Goal: Information Seeking & Learning: Learn about a topic

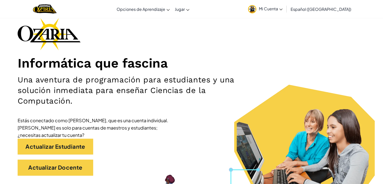
click at [265, 79] on div "Informática que fascina Una aventura de programación para estudiantes y una sol…" at bounding box center [192, 99] width 348 height 163
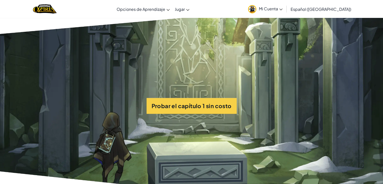
scroll to position [1158, 0]
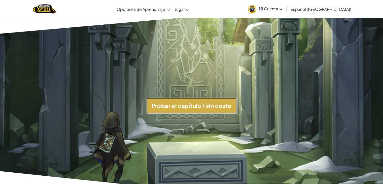
click at [195, 109] on button "Probar el capítulo 1 sin costo" at bounding box center [192, 106] width 90 height 16
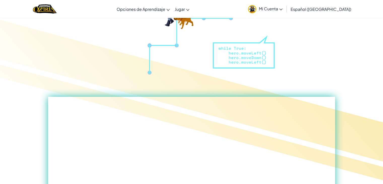
scroll to position [0, 0]
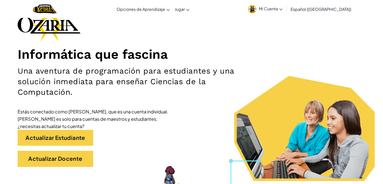
click at [154, 36] on div "Informática que fascina Una aventura de programación para estudiantes y una sol…" at bounding box center [192, 90] width 348 height 163
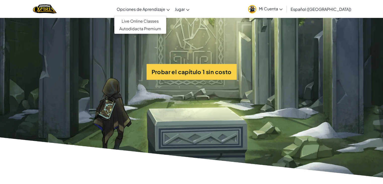
scroll to position [1191, 0]
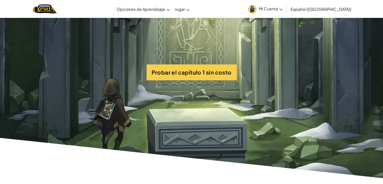
click at [201, 84] on section "Probar el capítulo 1 sin costo" at bounding box center [191, 72] width 383 height 216
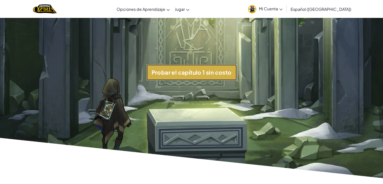
click at [194, 75] on button "Probar el capítulo 1 sin costo" at bounding box center [192, 72] width 90 height 16
click at [183, 70] on button "Probar el capítulo 1 sin costo" at bounding box center [192, 72] width 90 height 16
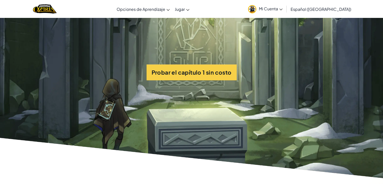
click at [183, 66] on section "Probar el capítulo 1 sin costo" at bounding box center [191, 72] width 383 height 216
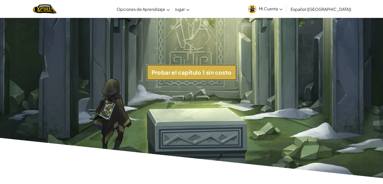
click at [185, 69] on button "Probar el capítulo 1 sin costo" at bounding box center [192, 72] width 90 height 16
click at [180, 74] on button "Probar el capítulo 1 sin costo" at bounding box center [192, 72] width 90 height 16
click at [200, 68] on button "Probar el capítulo 1 sin costo" at bounding box center [192, 72] width 90 height 16
click at [159, 73] on button "Probar el capítulo 1 sin costo" at bounding box center [192, 72] width 90 height 16
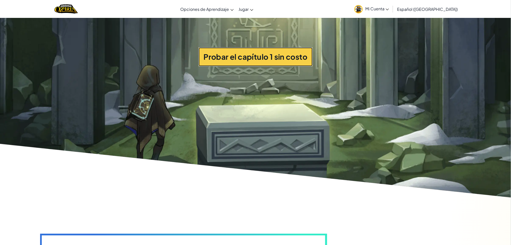
scroll to position [1374, 0]
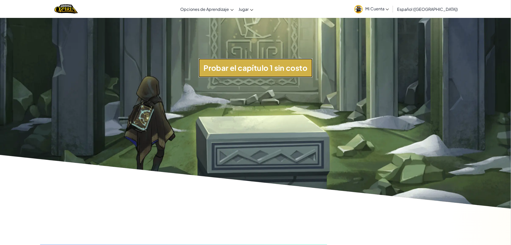
click at [262, 69] on button "Probar el capítulo 1 sin costo" at bounding box center [255, 67] width 114 height 19
click at [233, 61] on button "Probar el capítulo 1 sin costo" at bounding box center [255, 67] width 114 height 19
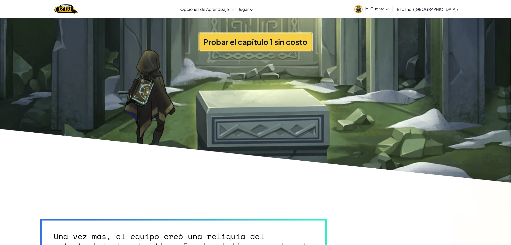
scroll to position [1400, 0]
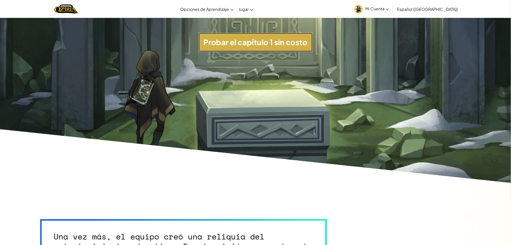
click at [267, 36] on button "Probar el capítulo 1 sin costo" at bounding box center [255, 42] width 114 height 19
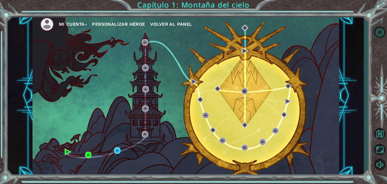
drag, startPoint x: 0, startPoint y: 0, endPoint x: 195, endPoint y: 109, distance: 223.6
click at [195, 109] on div "Mi Cuenta Personalizar héroe Volver al panel" at bounding box center [185, 96] width 307 height 162
click at [113, 151] on div "Mi Cuenta Personalizar héroe Volver al panel" at bounding box center [185, 96] width 307 height 162
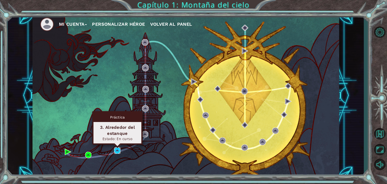
click at [117, 151] on img at bounding box center [117, 150] width 7 height 7
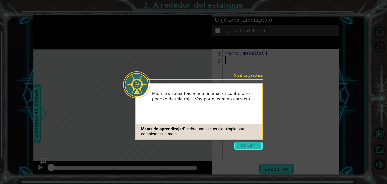
click at [243, 148] on button "Start" at bounding box center [248, 146] width 29 height 8
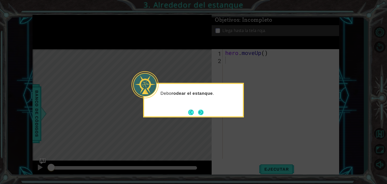
click at [201, 111] on button "Next" at bounding box center [201, 112] width 6 height 6
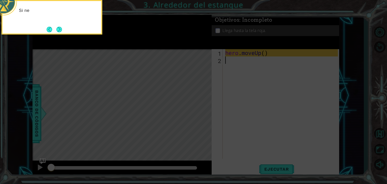
click at [251, 82] on icon at bounding box center [193, 27] width 387 height 313
click at [104, 33] on icon at bounding box center [193, 27] width 387 height 313
click at [61, 27] on button "Next" at bounding box center [59, 30] width 6 height 6
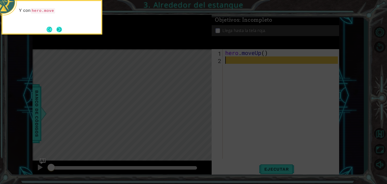
click at [62, 30] on button "Next" at bounding box center [59, 30] width 6 height 6
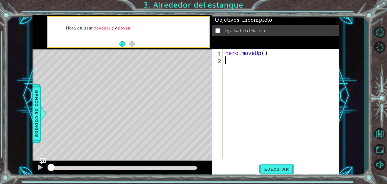
type textarea "h"
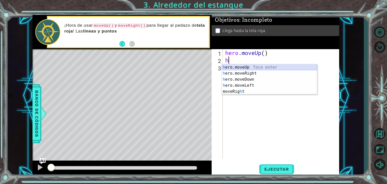
click at [249, 66] on div "h ero.moveUp Toca enter h ero.moveRight Toca enter h ero.moveDown Toca enter h …" at bounding box center [269, 85] width 95 height 42
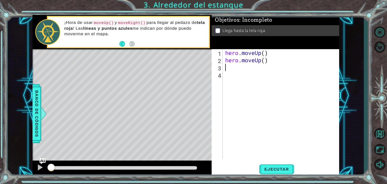
click at [248, 68] on div "hero . moveUp ( ) hero . moveUp ( )" at bounding box center [282, 111] width 116 height 124
type textarea "h"
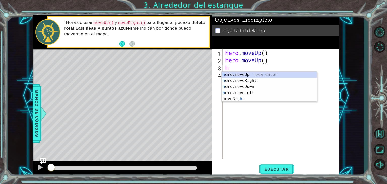
click at [252, 73] on div "h ero.moveUp Toca enter h ero.moveRight Toca enter h ero.moveDown Toca enter h …" at bounding box center [269, 93] width 95 height 42
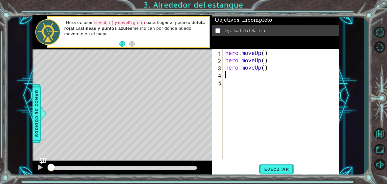
click at [258, 72] on div "hero . moveUp ( ) hero . moveUp ( ) hero . moveUp ( )" at bounding box center [282, 111] width 116 height 124
click at [261, 65] on div "hero . moveUp ( ) hero . moveUp ( ) hero . moveUp ( )" at bounding box center [282, 111] width 116 height 124
click at [271, 66] on div "hero . moveUp ( ) hero . moveUp ( ) hero . moveUp ( )" at bounding box center [282, 111] width 116 height 124
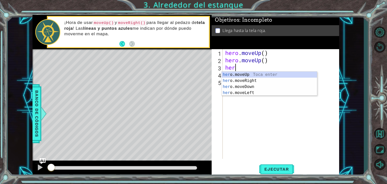
type textarea "h"
click at [261, 80] on div "h ero.moveUp Toca enter h ero.moveRight Toca enter h ero.moveDown Toca enter h …" at bounding box center [269, 93] width 95 height 42
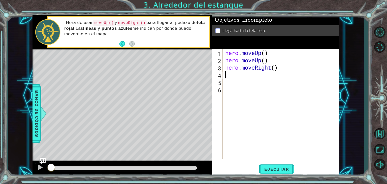
type textarea "h"
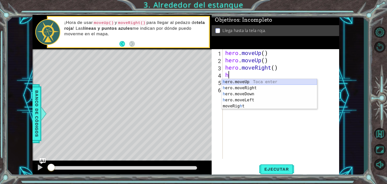
click at [241, 83] on div "h ero.moveUp Toca enter h ero.moveRight Toca enter h ero.moveDown Toca enter h …" at bounding box center [269, 100] width 95 height 42
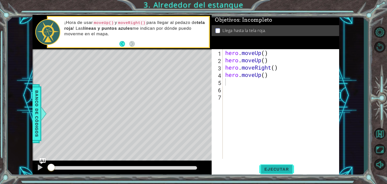
click at [280, 167] on span "Ejecutar" at bounding box center [276, 168] width 35 height 5
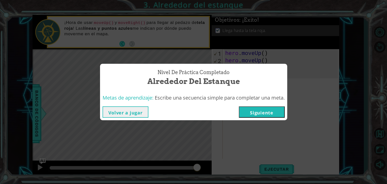
click at [273, 115] on button "Siguiente" at bounding box center [262, 111] width 46 height 11
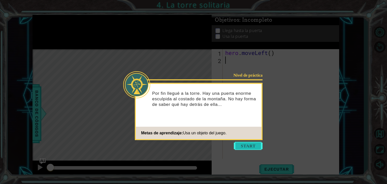
click at [242, 145] on button "Start" at bounding box center [248, 146] width 29 height 8
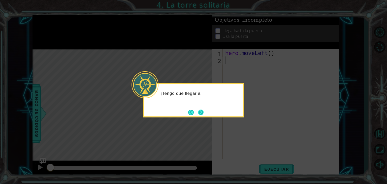
click at [202, 112] on button "Next" at bounding box center [201, 112] width 6 height 6
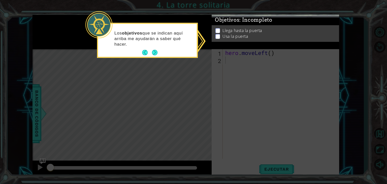
click at [218, 30] on p at bounding box center [217, 31] width 5 height 5
click at [153, 51] on button "Next" at bounding box center [155, 53] width 6 height 6
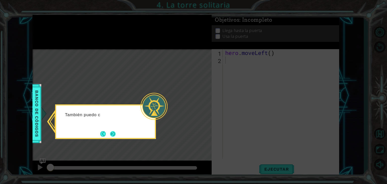
click at [113, 133] on button "Next" at bounding box center [113, 134] width 6 height 6
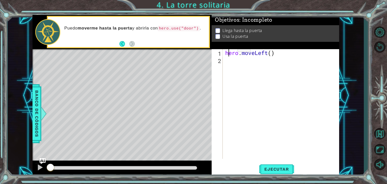
click at [230, 49] on div "hero . moveLeft ( )" at bounding box center [282, 111] width 116 height 124
type textarea "hero.moveLeft()"
click at [226, 53] on div "hero . moveLeft ( )" at bounding box center [282, 111] width 116 height 124
click at [276, 57] on div "hero . moveLeft ( )" at bounding box center [282, 111] width 116 height 124
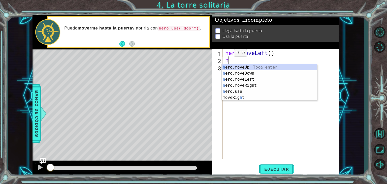
type textarea "he"
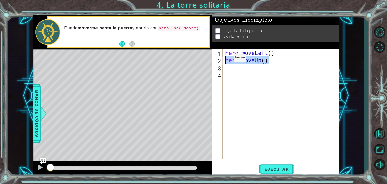
drag, startPoint x: 294, startPoint y: 63, endPoint x: 219, endPoint y: 56, distance: 75.3
click at [219, 56] on div "1 2 3 4 hero . moveLeft ( ) hero . moveUp ( ) ההההההההההההההההההההההההההההההההה…" at bounding box center [275, 104] width 126 height 110
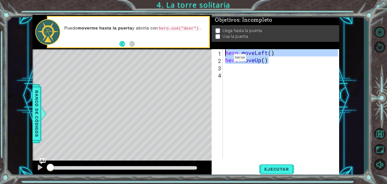
click at [213, 52] on div "1" at bounding box center [218, 53] width 10 height 7
drag, startPoint x: 267, startPoint y: 64, endPoint x: 220, endPoint y: 53, distance: 48.3
click at [220, 53] on div "hero.moveLeft() 1 2 3 4 hero . moveLeft ( ) hero . moveUp ( ) ההההההההההההההההה…" at bounding box center [275, 104] width 126 height 110
type textarea "hero.moveLeft() hero.moveUp()"
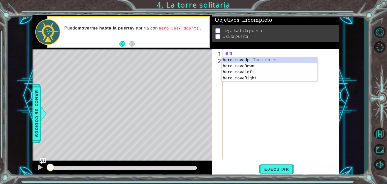
type textarea "e"
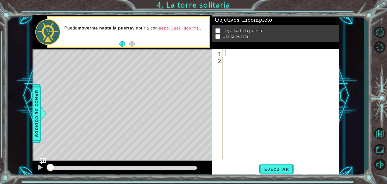
click at [217, 35] on p at bounding box center [217, 37] width 5 height 5
click at [217, 35] on p at bounding box center [217, 36] width 5 height 5
click at [251, 51] on div at bounding box center [282, 111] width 116 height 124
paste textarea "(#"
click at [228, 53] on div "( #" at bounding box center [282, 111] width 116 height 124
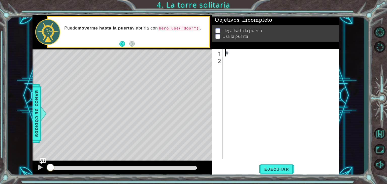
click at [246, 55] on div "#" at bounding box center [282, 111] width 116 height 124
type textarea "#[PERSON_NAME]"
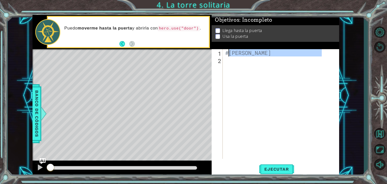
drag, startPoint x: 321, startPoint y: 55, endPoint x: 227, endPoint y: 55, distance: 94.4
click at [227, 55] on div "#[PERSON_NAME]" at bounding box center [282, 111] width 116 height 124
click at [242, 61] on div "#[PERSON_NAME]" at bounding box center [282, 111] width 116 height 124
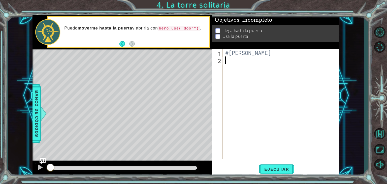
scroll to position [0, 0]
drag, startPoint x: 228, startPoint y: 55, endPoint x: 224, endPoint y: 53, distance: 4.5
click at [224, 53] on div "#[PERSON_NAME]" at bounding box center [281, 104] width 114 height 110
type textarea "#[PERSON_NAME]"
click at [226, 69] on div "#[PERSON_NAME]" at bounding box center [282, 111] width 116 height 124
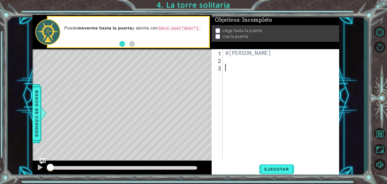
paste textarea "#"
type textarea "#hero se mueve hacia la izquierda"
click at [266, 79] on div "#Yased Eduardo Delgado Bernal #hero se mueve hacia la izquierda" at bounding box center [282, 111] width 116 height 124
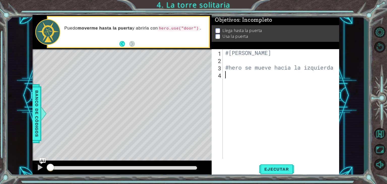
type textarea "h"
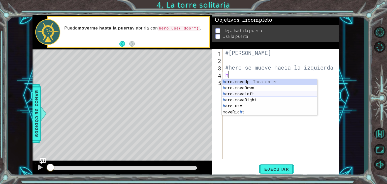
click at [254, 93] on div "h ero.moveUp Toca enter h ero.moveDown Toca enter h ero.moveLeft Toca enter h e…" at bounding box center [269, 103] width 95 height 48
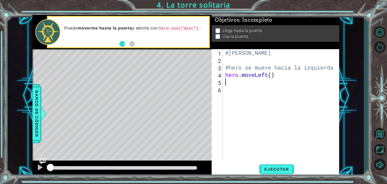
type textarea "h"
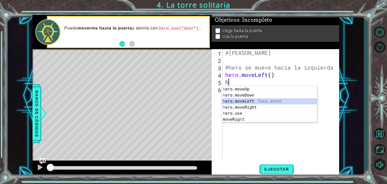
click at [245, 102] on div "h ero.moveUp Toca enter h ero.moveDown Toca enter h ero.moveLeft Toca enter h e…" at bounding box center [269, 110] width 95 height 48
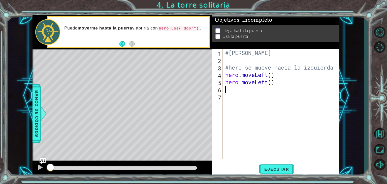
type textarea "h"
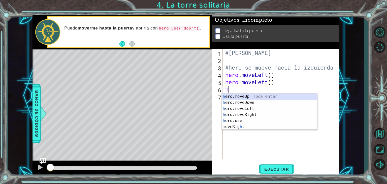
click at [228, 95] on div "h ero.moveUp Toca enter h ero.moveDown Toca enter h ero.moveLeft Toca enter h e…" at bounding box center [269, 117] width 95 height 48
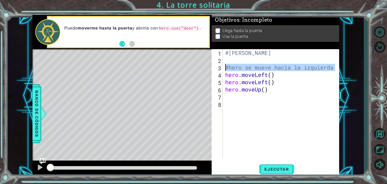
drag, startPoint x: 334, startPoint y: 68, endPoint x: 226, endPoint y: 68, distance: 108.8
click at [226, 68] on div "#Yased Eduardo Delgado Bernal #hero se mueve hacia la izquierda hero . moveLeft…" at bounding box center [282, 111] width 116 height 124
type textarea "#hero se mueve hacia la izquierda"
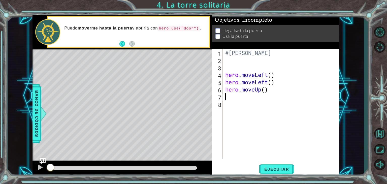
click at [234, 99] on div "#Yased Eduardo Delgado Bernal hero . moveLeft ( ) hero . moveLeft ( ) hero . mo…" at bounding box center [282, 111] width 116 height 124
type textarea "h"
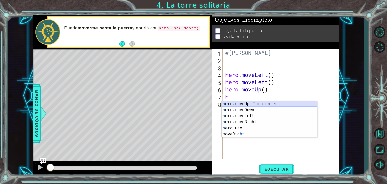
click at [245, 103] on div "h ero.moveUp Toca enter h ero.moveDown Toca enter h ero.moveLeft Toca enter h e…" at bounding box center [269, 125] width 95 height 48
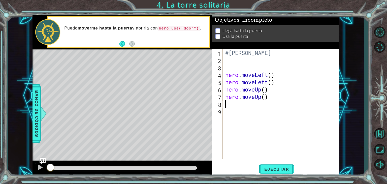
type textarea "h"
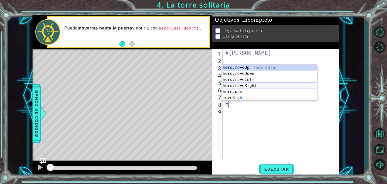
click at [258, 85] on div "h ero.moveUp Toca enter h ero.moveDown Toca enter h ero.moveLeft Toca enter h e…" at bounding box center [269, 88] width 95 height 48
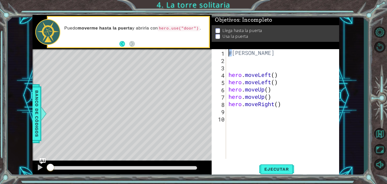
drag, startPoint x: 232, startPoint y: 53, endPoint x: 227, endPoint y: 53, distance: 4.6
click at [227, 53] on div "#Yased Eduardo Delgado Bernal hero . moveLeft ( ) hero . moveLeft ( ) hero . mo…" at bounding box center [283, 111] width 113 height 124
type textarea "#Yased Eduardo Delgado Bernal"
click at [230, 61] on div "#Yased Eduardo Delgado Bernal hero . moveLeft ( ) hero . moveLeft ( ) hero . mo…" at bounding box center [283, 111] width 113 height 124
click at [232, 67] on div "#Yased Eduardo Delgado Bernal hero . moveLeft ( ) hero . moveLeft ( ) hero . mo…" at bounding box center [283, 111] width 113 height 124
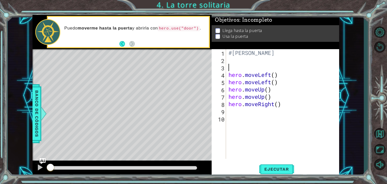
paste textarea "#"
click at [265, 68] on div "#Yased Eduardo Delgado Bernal #hero se mmueve hacia hero . moveLeft ( ) hero . …" at bounding box center [283, 111] width 113 height 124
click at [296, 67] on div "#Yased Eduardo Delgado Bernal #hero se mueve hacia hero . moveLeft ( ) hero . m…" at bounding box center [283, 111] width 113 height 124
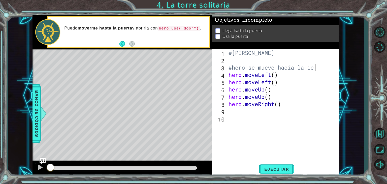
scroll to position [0, 3]
type textarea "#hero se mueve hacia la izquierda"
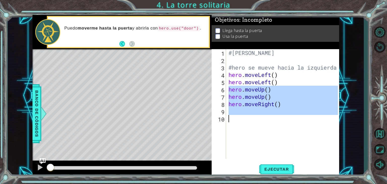
drag, startPoint x: 228, startPoint y: 90, endPoint x: 295, endPoint y: 118, distance: 72.7
click at [295, 118] on div "#Yased Eduardo Delgado Bernal #hero se mueve hacia la izquierda hero . moveLeft…" at bounding box center [283, 111] width 113 height 124
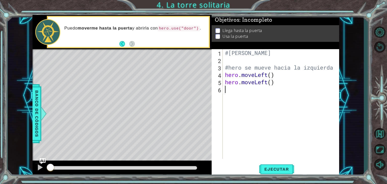
click at [229, 103] on div "#Yased Eduardo Delgado Bernal #hero se mueve hacia la izquierda hero . moveLeft…" at bounding box center [282, 111] width 116 height 124
click at [211, 67] on div "1 ההההההההההההההההההההההההההההההההההההההההההההההההההההההההההההההההההההההההההההה…" at bounding box center [185, 96] width 307 height 162
drag, startPoint x: 228, startPoint y: 53, endPoint x: 225, endPoint y: 53, distance: 3.4
click at [225, 53] on div "#Yased Eduardo Delgado Bernal hero se mueve hacia la izquierda hero . moveLeft …" at bounding box center [282, 111] width 116 height 124
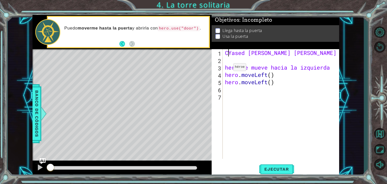
click at [225, 69] on div "CYased Eduardo Delgado Bernal hero se mueve hacia la izquierda hero . moveLeft …" at bounding box center [282, 111] width 116 height 124
click at [230, 54] on div "CYased Eduardo Delgado Bernal hero se mueve hacia la izquierda hero . moveLeft …" at bounding box center [282, 111] width 116 height 124
paste textarea "#"
click at [224, 67] on div "#Yased Eduardo Delgado Bernal hero se mueve hacia la izquierda hero . moveLeft …" at bounding box center [282, 111] width 116 height 124
paste textarea "#"
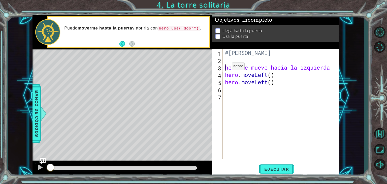
type textarea "#hero se mueve hacia la izquierda"
click at [227, 95] on div "#Yased Eduardo Delgado Bernal #hero se mueve hacia la izquierda hero . moveLeft…" at bounding box center [282, 111] width 116 height 124
paste textarea "#"
type textarea "#"
click at [227, 107] on div "#Yased Eduardo Delgado Bernal #hero se mueve hacia la izquierda hero . moveLeft…" at bounding box center [282, 111] width 116 height 124
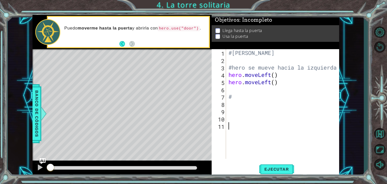
paste textarea "#"
type textarea "#"
paste textarea "#"
type textarea "#"
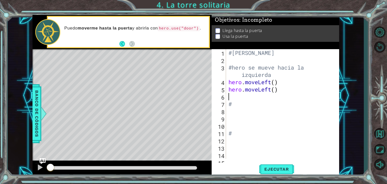
click at [233, 98] on div "#Yased Eduardo Delgado Bernal #hero se mueve hacia la izquierda hero . moveLeft…" at bounding box center [281, 111] width 109 height 124
click at [243, 103] on div "#Yased Eduardo Delgado Bernal #hero se mueve hacia la izquierda hero . moveLeft…" at bounding box center [281, 111] width 109 height 124
click at [241, 75] on div "#Yased Eduardo Delgado Bernal #hero se mueve hacia la izquierda hero . moveLeft…" at bounding box center [281, 111] width 109 height 124
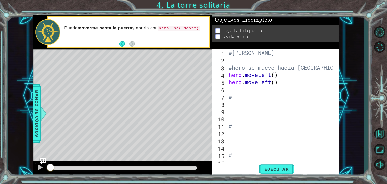
scroll to position [0, 3]
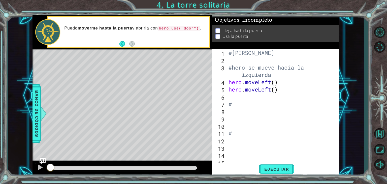
click at [246, 70] on div "#Yased Eduardo Delgado Bernal #hero se mueve hacia la izquierda hero . moveLeft…" at bounding box center [281, 111] width 109 height 124
click at [255, 66] on div "#Yased Eduardo Delgado Bernal #herose mueve hacia la izquierda hero . moveLeft …" at bounding box center [281, 111] width 109 height 124
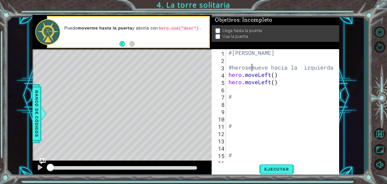
scroll to position [0, 0]
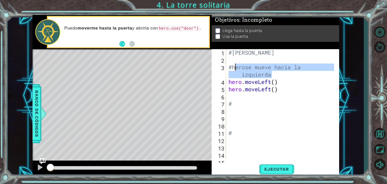
drag, startPoint x: 276, startPoint y: 77, endPoint x: 236, endPoint y: 68, distance: 41.3
click at [236, 68] on div "#Yased Eduardo Delgado Bernal #herose mueve hacia la izquierda hero . moveLeft …" at bounding box center [281, 111] width 109 height 124
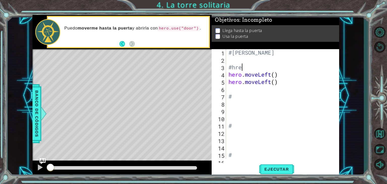
type textarea "#hr"
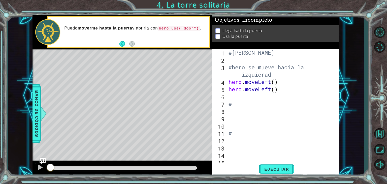
scroll to position [0, 4]
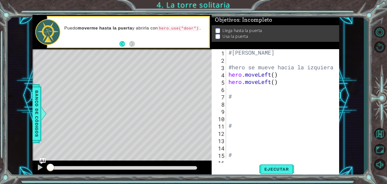
click at [339, 85] on div "1 ההההההההההההההההההההההההההההההההההההההההההההההההההההההההההההההההההההההההההההה…" at bounding box center [186, 96] width 356 height 162
drag, startPoint x: 338, startPoint y: 85, endPoint x: 350, endPoint y: 86, distance: 11.8
click at [350, 86] on div "1 ההההההההההההההההההההההההההההההההההההההההההההההההההההההההההההההההההההההההההההה…" at bounding box center [186, 96] width 356 height 162
click at [233, 97] on div "#Yased Eduardo Delgado Bernal #hero se mueve hacia la izquiera hero . moveLeft …" at bounding box center [281, 111] width 109 height 124
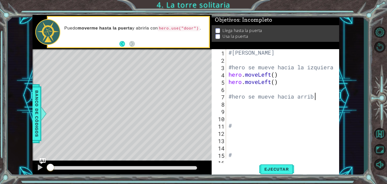
type textarea "#hero se mueve hacia arriba"
click at [231, 104] on div "#Yased Eduardo Delgado Bernal #hero se mueve hacia la izquiera hero . moveLeft …" at bounding box center [281, 111] width 109 height 124
type textarea "h"
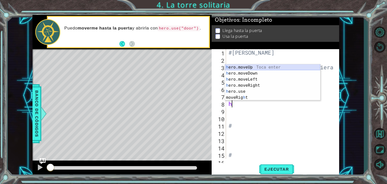
click at [247, 65] on div "h ero.moveUp Toca enter h ero.moveDown Toca enter h ero.moveLeft Toca enter h e…" at bounding box center [272, 88] width 95 height 48
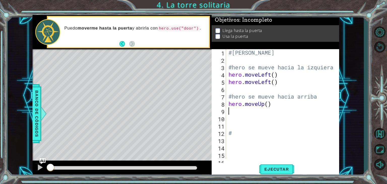
type textarea "h"
click at [287, 76] on div "#Yased Eduardo Delgado Bernal #hero se mueve hacia la izquiera hero . moveLeft …" at bounding box center [281, 111] width 109 height 124
paste textarea "#"
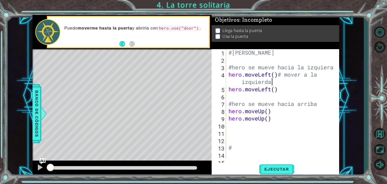
scroll to position [0, 5]
click at [241, 82] on div "#Yased Eduardo Delgado Bernal #hero se mueve hacia la izquiera hero . moveLeft …" at bounding box center [281, 111] width 109 height 124
click at [378, 149] on button "Maximizar navegador" at bounding box center [379, 149] width 15 height 13
click at [338, 147] on div "hero.moveLeft()# mover a la zquierda 1 2 3 4 5 6 7 8 9 10 11 12 13 14 15 #Yased…" at bounding box center [275, 112] width 127 height 127
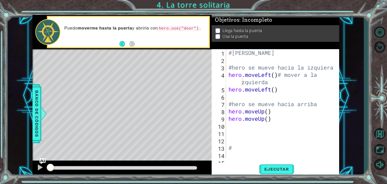
click at [338, 146] on div "hero.moveLeft()# mover a la zquierda 1 2 3 4 5 6 7 8 9 10 11 12 13 14 15 #Yased…" at bounding box center [275, 112] width 127 height 127
click at [369, 17] on div "1 ההההההההההההההההההההההההההההההההההההההההההההההההההההההההההההההההההההההההההההה…" at bounding box center [193, 92] width 387 height 184
click at [332, 69] on div "#Yased Eduardo Delgado Bernal #hero se mueve hacia la izquiera hero . moveLeft …" at bounding box center [281, 111] width 109 height 124
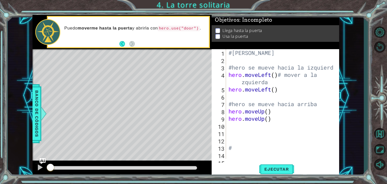
scroll to position [0, 4]
click at [284, 92] on div "#Yased Eduardo Delgado Bernal #hero se mueve hacia la izquierd hero . moveLeft …" at bounding box center [281, 111] width 109 height 124
click at [284, 92] on div "#Yased Eduardo Delgado Bernal #hero se mueve hacia la izquierd hero . moveLeft …" at bounding box center [280, 104] width 107 height 110
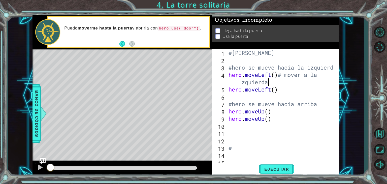
click at [269, 82] on div "#Yased Eduardo Delgado Bernal #hero se mueve hacia la izquierd hero . moveLeft …" at bounding box center [281, 111] width 109 height 124
click at [272, 82] on div "#Yased Eduardo Delgado Bernal #hero se mueve hacia la izquierd hero . moveLeft …" at bounding box center [281, 111] width 109 height 124
click at [226, 74] on div "hero.moveLeft()# mover a la zquierda 1 2 3 4 5 6 7 8 9 10 11 12 13 14 15 #Yased…" at bounding box center [275, 104] width 126 height 110
click at [228, 75] on div "#Yased Eduardo Delgado Bernal #hero se mueve hacia la izquierd hero . moveLeft …" at bounding box center [281, 111] width 109 height 124
type textarea "hero.moveLeft()# mover a la zquierda"
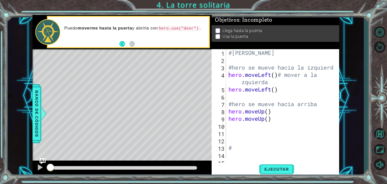
click at [336, 26] on div "Llega hasta la puerta Usa la puerta" at bounding box center [275, 34] width 127 height 17
click at [362, 85] on div "1 ההההההההההההההההההההההההההההההההההההההההההההההההההההההההההההההההההההההההההההה…" at bounding box center [186, 96] width 356 height 162
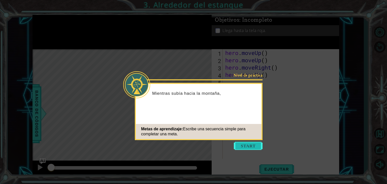
click at [253, 145] on button "Start" at bounding box center [248, 146] width 29 height 8
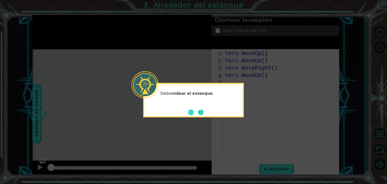
click at [198, 111] on button "Next" at bounding box center [201, 112] width 6 height 6
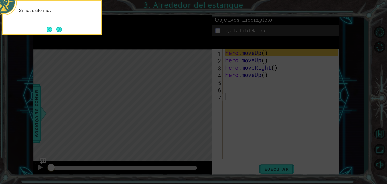
click at [205, 100] on icon at bounding box center [193, 27] width 387 height 313
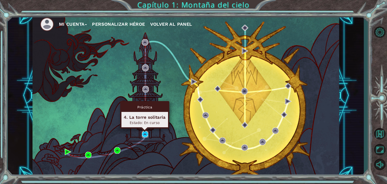
click at [145, 132] on img at bounding box center [145, 134] width 7 height 7
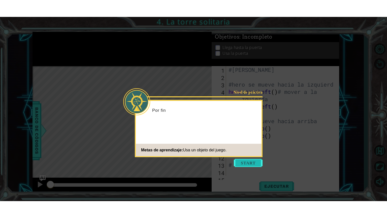
scroll to position [29, 0]
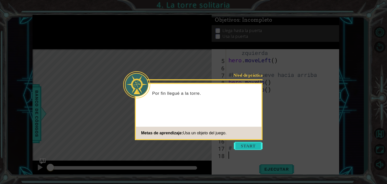
click at [254, 147] on button "Start" at bounding box center [248, 146] width 29 height 8
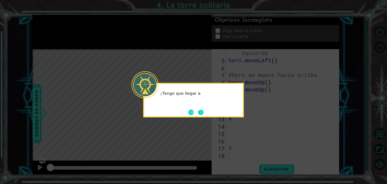
click at [204, 109] on button "Next" at bounding box center [200, 112] width 9 height 9
click at [208, 108] on div "Y ¿cómo pue" at bounding box center [193, 100] width 101 height 35
click at [202, 109] on button "Next" at bounding box center [201, 112] width 6 height 6
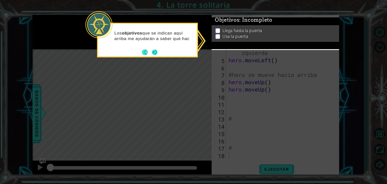
click at [152, 54] on button "Next" at bounding box center [154, 52] width 7 height 7
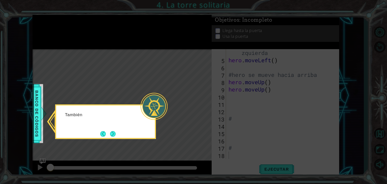
click at [233, 97] on icon at bounding box center [193, 92] width 387 height 184
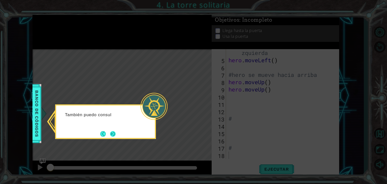
click at [112, 131] on button "Next" at bounding box center [113, 134] width 6 height 6
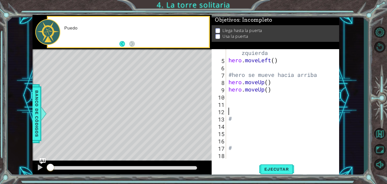
click at [270, 113] on div "hero . moveLeft ( ) # mover a la zquierda hero . moveLeft ( ) #hero se mueve ha…" at bounding box center [281, 107] width 109 height 131
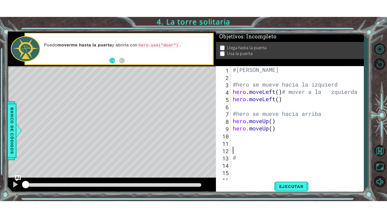
scroll to position [0, 0]
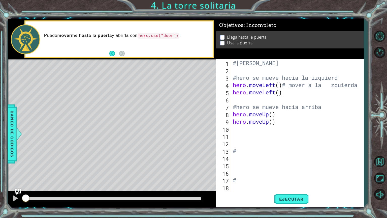
click at [290, 92] on div "#Yased Eduardo Delgado Bernal #hero se mueve hacia la izquierd hero . moveLeft …" at bounding box center [298, 132] width 133 height 146
click at [330, 87] on div "#Yased Eduardo Delgado Bernal #hero se mueve hacia la izquierd hero . moveLeft …" at bounding box center [298, 132] width 133 height 146
click at [345, 77] on div "#Yased Eduardo Delgado Bernal #hero se mueve hacia la izquierd hero . moveLeft …" at bounding box center [298, 132] width 133 height 146
click at [296, 94] on div "#Yased Eduardo Delgado Bernal #hero se mueve hacia la izquierda hero . moveLeft…" at bounding box center [298, 132] width 133 height 146
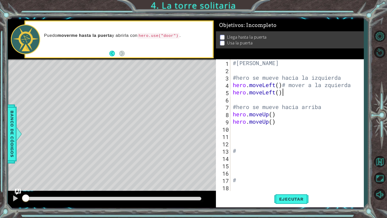
scroll to position [0, 2]
paste textarea "#"
type textarea "hero.moveLeft()"
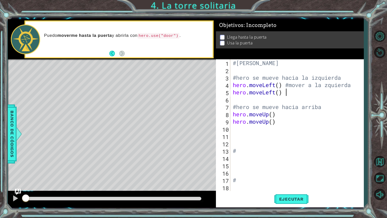
paste textarea "#"
click at [281, 115] on div "#Yased Eduardo Delgado Bernal #hero se mueve hacia la izquierda hero . moveLeft…" at bounding box center [298, 132] width 133 height 146
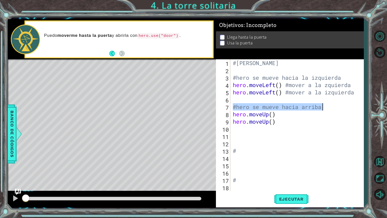
drag, startPoint x: 231, startPoint y: 107, endPoint x: 323, endPoint y: 108, distance: 91.4
click at [323, 108] on div "#Yased Eduardo Delgado Bernal #hero se mueve hacia la izquierda hero . moveLeft…" at bounding box center [297, 124] width 130 height 131
click at [291, 116] on div "#Yased Eduardo Delgado Bernal #hero se mueve hacia la izquierda hero . moveLeft…" at bounding box center [298, 132] width 133 height 146
paste textarea "#hero se mueve hacia arriba"
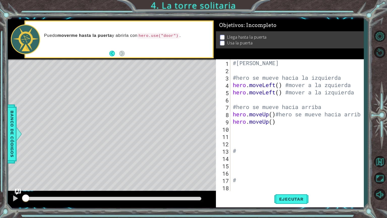
scroll to position [0, 6]
drag, startPoint x: 304, startPoint y: 114, endPoint x: 277, endPoint y: 113, distance: 27.2
click at [277, 113] on div "#Yased Eduardo Delgado Bernal #hero se mueve hacia la izquierda hero . moveLeft…" at bounding box center [298, 132] width 133 height 146
paste textarea "#hero se mueve hacia arriba"
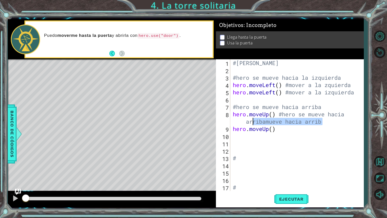
drag, startPoint x: 326, startPoint y: 122, endPoint x: 248, endPoint y: 121, distance: 77.8
click at [248, 121] on div "#Yased Eduardo Delgado Bernal #hero se mueve hacia la izquierda hero . moveLeft…" at bounding box center [296, 132] width 129 height 146
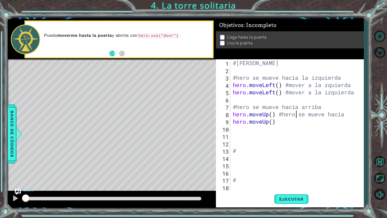
click at [296, 115] on div "#Yased Eduardo Delgado Bernal #hero se mueve hacia la izquierda hero . moveLeft…" at bounding box center [298, 132] width 133 height 146
click at [279, 123] on div "#Yased Eduardo Delgado Bernal #hero se mueve hacia la izquierda hero . moveLeft…" at bounding box center [298, 132] width 133 height 146
drag, startPoint x: 282, startPoint y: 117, endPoint x: 279, endPoint y: 117, distance: 3.3
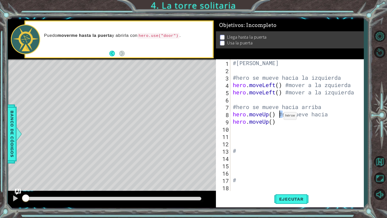
click at [279, 117] on div "#Yased Eduardo Delgado Bernal #hero se mueve hacia la izquierda hero . moveLeft…" at bounding box center [298, 132] width 133 height 146
click at [282, 124] on div "#Yased Eduardo Delgado Bernal #hero se mueve hacia la izquierda hero . moveLeft…" at bounding box center [298, 132] width 133 height 146
paste textarea "#"
click at [336, 114] on div "#Yased Eduardo Delgado Bernal #hero se mueve hacia la izquierda hero . moveLeft…" at bounding box center [298, 132] width 133 height 146
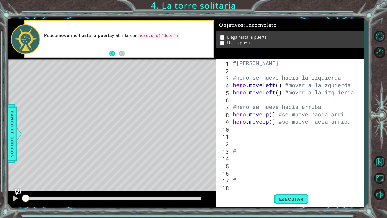
type textarea "hero.moveUp() #se mueve hacia arriba"
click at [246, 128] on div "#Yased Eduardo Delgado Bernal #hero se mueve hacia la izquierda hero . moveLeft…" at bounding box center [298, 132] width 133 height 146
click at [242, 151] on div "#Yased Eduardo Delgado Bernal #hero se mueve hacia la izquierda hero . moveLeft…" at bounding box center [298, 132] width 133 height 146
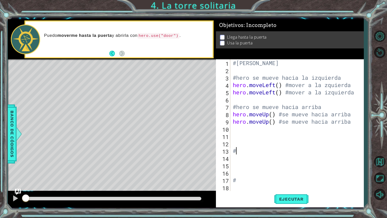
type textarea "#"
click at [232, 143] on div "#Yased Eduardo Delgado Bernal #hero se mueve hacia la izquierda hero . moveLeft…" at bounding box center [298, 132] width 133 height 146
click at [241, 137] on div "#Yased Eduardo Delgado Bernal #hero se mueve hacia la izquierda hero . moveLeft…" at bounding box center [298, 132] width 133 height 146
drag, startPoint x: 236, startPoint y: 108, endPoint x: 229, endPoint y: 109, distance: 6.5
click at [229, 109] on div "# 1 2 3 4 5 6 7 8 9 10 11 12 13 14 15 16 #Yased Eduardo Delgado Bernal #hero se…" at bounding box center [289, 124] width 146 height 131
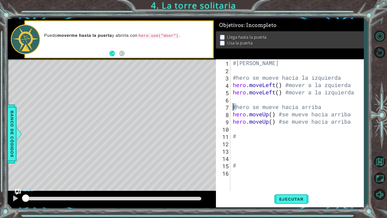
click at [243, 138] on div "#Yased Eduardo Delgado Bernal #hero se mueve hacia la izquierda hero . moveLeft…" at bounding box center [298, 132] width 133 height 146
type textarea "#herp se mueve a la derecha"
click at [238, 141] on div "#Yased Eduardo Delgado Bernal #hero se mueve hacia la izquierda hero . moveLeft…" at bounding box center [298, 132] width 133 height 146
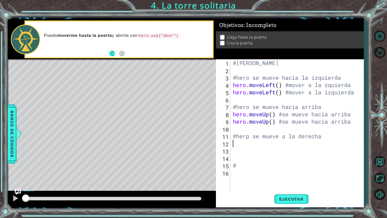
type textarea "h"
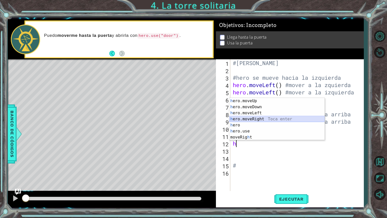
drag, startPoint x: 264, startPoint y: 116, endPoint x: 260, endPoint y: 121, distance: 6.4
click at [260, 121] on div "h ero.moveUp Toca enter h ero.moveDown Toca enter h ero.moveLeft Toca enter h e…" at bounding box center [276, 125] width 95 height 54
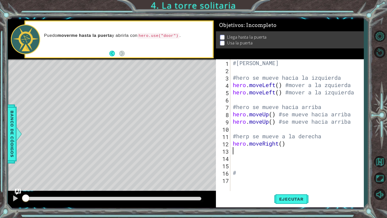
type textarea "h"
click at [290, 144] on div "#Yased Eduardo Delgado Bernal #hero se mueve hacia la izquierda hero . moveLeft…" at bounding box center [298, 132] width 133 height 146
paste textarea "#"
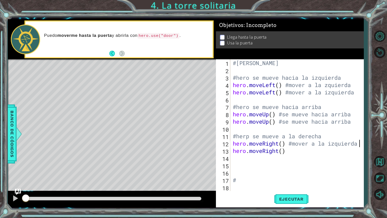
click at [293, 150] on div "#Yased Eduardo Delgado Bernal #hero se mueve hacia la izquierda hero . moveLeft…" at bounding box center [298, 132] width 133 height 146
click at [297, 145] on div "#Yased Eduardo Delgado Bernal #hero se mueve hacia la izquierda hero . moveLeft…" at bounding box center [298, 132] width 133 height 146
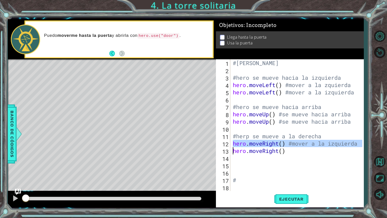
click at [296, 144] on div "#Yased Eduardo Delgado Bernal #hero se mueve hacia la izquierda hero . moveLeft…" at bounding box center [297, 124] width 130 height 131
drag, startPoint x: 291, startPoint y: 144, endPoint x: 375, endPoint y: 146, distance: 84.4
click at [375, 146] on div "1 ההההההההההההההההההההההההההההההההההההההההההההההההההההההההההההההההההההההההההההה…" at bounding box center [193, 109] width 387 height 218
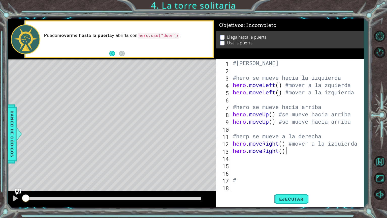
click at [297, 154] on div "#Yased Eduardo Delgado Bernal #hero se mueve hacia la izquierda hero . moveLeft…" at bounding box center [298, 132] width 133 height 146
paste textarea "#mover a la izquierda"
type textarea "hero.moveRight() #mover a la izquierda"
click at [248, 156] on div "#Yased Eduardo Delgado Bernal #hero se mueve hacia la izquierda hero . moveLeft…" at bounding box center [298, 132] width 133 height 146
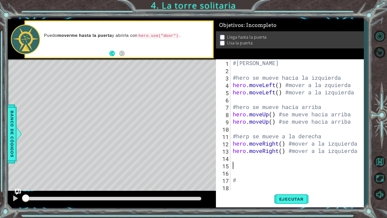
click at [236, 166] on div "#Yased Eduardo Delgado Bernal #hero se mueve hacia la izquierda hero . moveLeft…" at bounding box center [298, 132] width 133 height 146
click at [231, 175] on div "1 2 3 4 5 6 7 8 9 10 11 12 13 14 15 16 17 18 #Yased Eduardo Delgado Bernal #her…" at bounding box center [289, 124] width 146 height 131
click at [233, 175] on div "#Yased Eduardo Delgado Bernal #hero se mueve hacia la izquierda hero . moveLeft…" at bounding box center [298, 132] width 133 height 146
click at [234, 178] on div "#Yased Eduardo Delgado Bernal #hero se mueve hacia la izquierda hero . moveLeft…" at bounding box center [298, 132] width 133 height 146
type textarea "#"
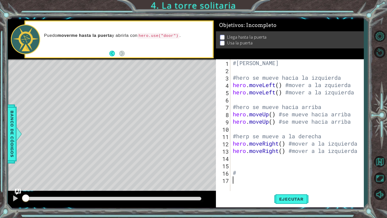
type textarea "#"
click at [233, 175] on div "#Yased Eduardo Delgado Bernal #hero se mueve hacia la izquierda hero . moveLeft…" at bounding box center [298, 132] width 133 height 146
paste textarea "#mover a la izquierda"
type textarea "#mover a la izquierda"
click at [238, 178] on div "#Yased Eduardo Delgado Bernal #hero se mueve hacia la izquierda hero . moveLeft…" at bounding box center [298, 132] width 133 height 146
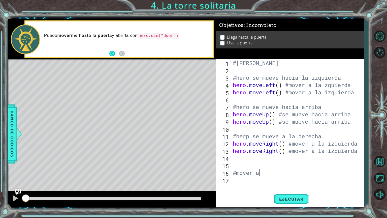
type textarea "#"
click at [291, 149] on div "#Yased Eduardo Delgado Bernal #hero se mueve hacia la izquierda hero . moveLeft…" at bounding box center [298, 132] width 133 height 146
type textarea "hero.moveRight() #mover a la izquierda"
click at [238, 169] on div "#Yased Eduardo Delgado Bernal #hero se mueve hacia la izquierda hero . moveLeft…" at bounding box center [298, 132] width 133 height 146
paste textarea "#"
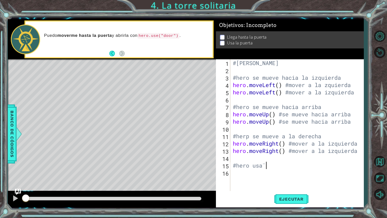
scroll to position [0, 1]
click at [262, 166] on div "#Yased Eduardo Delgado Bernal #hero se mueve hacia la izquierda hero . moveLeft…" at bounding box center [298, 132] width 133 height 146
click at [275, 165] on div "#Yased Eduardo Delgado Bernal #hero se mueve hacia la izquierda hero . moveLeft…" at bounding box center [298, 132] width 133 height 146
type textarea "#hero usa ¨door¨"
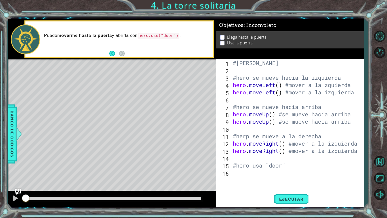
click at [253, 172] on div "#Yased Eduardo Delgado Bernal #hero se mueve hacia la izquierda hero . moveLeft…" at bounding box center [298, 132] width 133 height 146
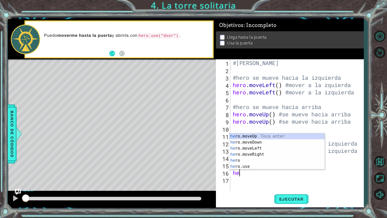
scroll to position [0, 0]
click at [245, 165] on div "hero Toca enter hero .moveUp Toca enter hero .moveDown Toca enter hero .moveLef…" at bounding box center [276, 157] width 95 height 48
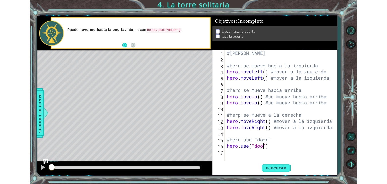
scroll to position [0, 2]
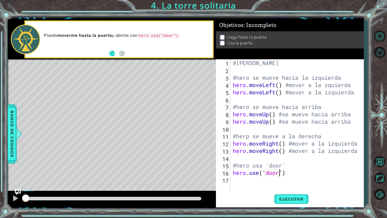
click at [293, 172] on div "#Yased Eduardo Delgado Bernal #hero se mueve hacia la izquierda hero . moveLeft…" at bounding box center [298, 132] width 133 height 146
drag, startPoint x: 231, startPoint y: 164, endPoint x: 284, endPoint y: 165, distance: 52.4
click at [284, 165] on div "#Yased Eduardo Delgado Bernal #hero se mueve hacia la izquierda hero . moveLeft…" at bounding box center [297, 124] width 130 height 131
click at [294, 171] on div "#Yased Eduardo Delgado Bernal #hero se mueve hacia la izquierda hero . moveLeft…" at bounding box center [298, 132] width 133 height 146
paste textarea "#hero usa ¨door"
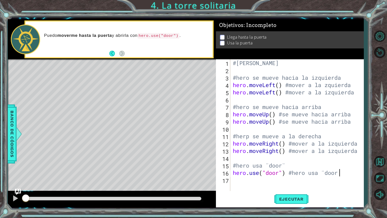
click at [306, 174] on div "#Yased Eduardo Delgado Bernal #hero se mueve hacia la izquierda hero . moveLeft…" at bounding box center [298, 132] width 133 height 146
type textarea "hero.use("door") #usa ¨door"
click at [295, 184] on span "Ejecutar" at bounding box center [291, 198] width 35 height 5
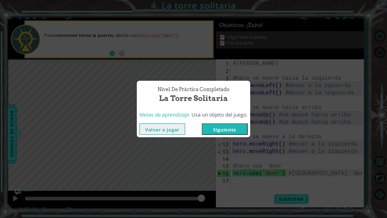
click at [234, 129] on button "Siguiente" at bounding box center [225, 128] width 46 height 11
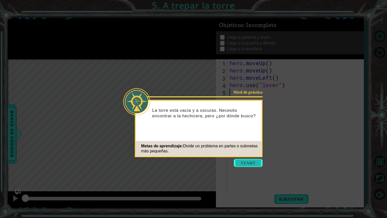
click at [245, 166] on button "Start" at bounding box center [248, 163] width 29 height 8
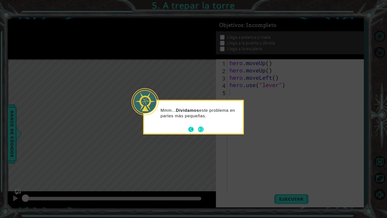
click at [196, 128] on button "Back" at bounding box center [193, 129] width 10 height 6
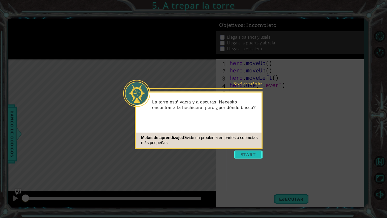
click at [247, 154] on button "Start" at bounding box center [248, 154] width 29 height 8
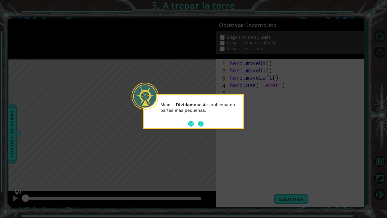
click at [199, 125] on button "Next" at bounding box center [200, 123] width 7 height 7
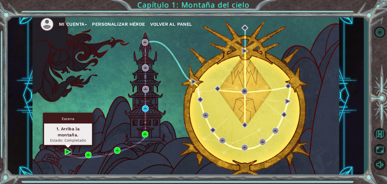
click at [65, 151] on img at bounding box center [68, 152] width 7 height 7
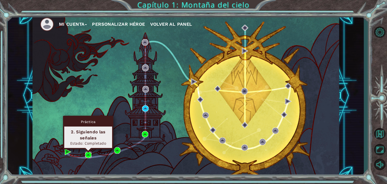
click at [86, 154] on img at bounding box center [88, 155] width 7 height 7
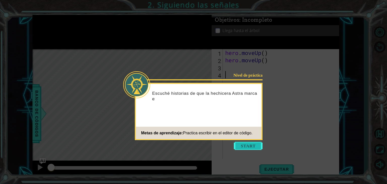
click at [254, 147] on button "Start" at bounding box center [248, 146] width 29 height 8
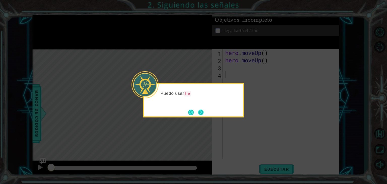
click at [200, 113] on button "Next" at bounding box center [201, 112] width 6 height 6
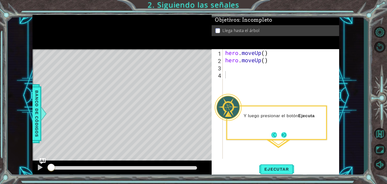
click at [281, 133] on button "Next" at bounding box center [284, 135] width 6 height 6
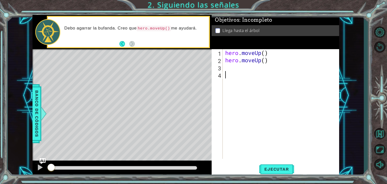
click at [272, 54] on div "hero . moveUp ( ) hero . moveUp ( )" at bounding box center [282, 111] width 116 height 124
paste textarea "#hero usa ¨door"
click at [289, 59] on div "hero . moveUp ( ) #mover hacia arriba hero . moveUp ( )" at bounding box center [282, 111] width 116 height 124
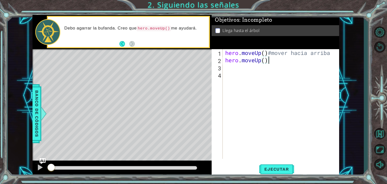
paste textarea "#hero usa ¨door"
type textarea "hero.moveUp()#mover hacia arriba"
click at [225, 53] on div "hero . moveUp ( ) #mover hacia arriba hero . moveUp ( ) #mover hacia arriba" at bounding box center [282, 111] width 116 height 124
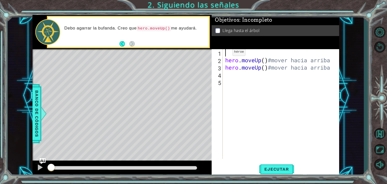
click at [225, 53] on div "hero . moveUp ( ) #mover hacia arriba hero . moveUp ( ) #mover hacia arriba" at bounding box center [282, 111] width 116 height 124
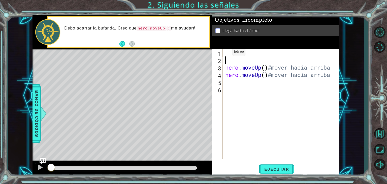
click at [225, 53] on div "hero . moveUp ( ) #mover hacia arriba hero . moveUp ( ) #mover hacia arriba" at bounding box center [282, 111] width 116 height 124
paste textarea "#hero usa ¨door"
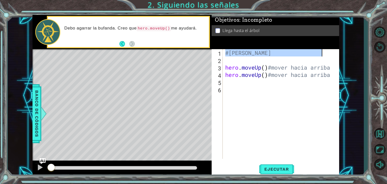
drag, startPoint x: 226, startPoint y: 53, endPoint x: 326, endPoint y: 57, distance: 100.1
click at [326, 57] on div "#Yased Eduardo Delgado Bernal hero . moveUp ( ) #mover hacia arriba hero . move…" at bounding box center [282, 111] width 116 height 124
type textarea "#[PERSON_NAME]"
click at [278, 90] on div "#Yased Eduardo Delgado Bernal hero . moveUp ( ) #mover hacia arriba hero . move…" at bounding box center [282, 111] width 116 height 124
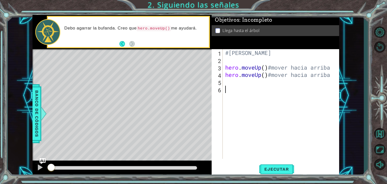
scroll to position [0, 0]
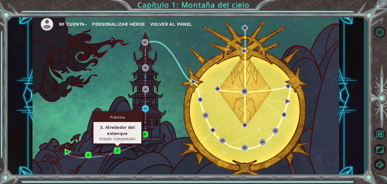
click at [116, 151] on img at bounding box center [117, 150] width 7 height 7
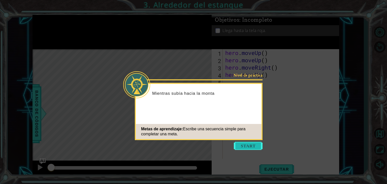
click at [243, 142] on button "Start" at bounding box center [248, 146] width 29 height 8
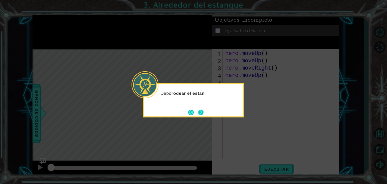
click at [203, 112] on button "Next" at bounding box center [201, 112] width 6 height 6
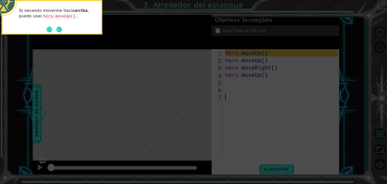
click at [203, 112] on icon at bounding box center [193, 27] width 387 height 313
click at [176, 97] on icon at bounding box center [193, 27] width 387 height 313
click at [62, 28] on button "Next" at bounding box center [59, 30] width 6 height 6
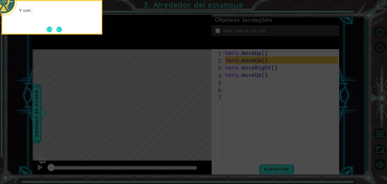
click at [62, 28] on button "Next" at bounding box center [59, 29] width 6 height 6
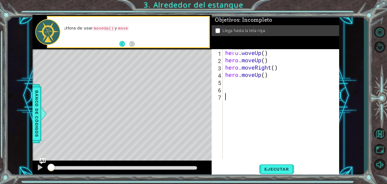
click at [223, 52] on div "1 2 3 4 5 6 7 hero . moveUp ( ) hero . moveUp ( ) hero . moveRight ( ) hero . m…" at bounding box center [275, 104] width 126 height 110
click at [225, 53] on div "hero . moveUp ( ) hero . moveUp ( ) hero . moveRight ( ) hero . moveUp ( )" at bounding box center [282, 111] width 116 height 124
type textarea "hero.moveUp()"
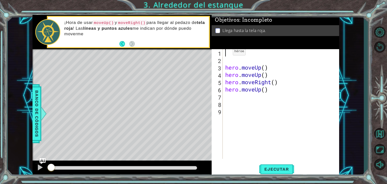
click at [225, 53] on div "hero . moveUp ( ) hero . moveUp ( ) hero . moveRight ( ) hero . moveUp ( )" at bounding box center [282, 111] width 116 height 124
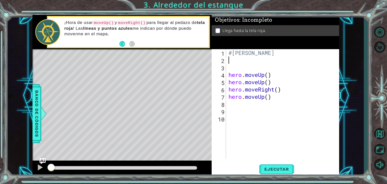
click at [271, 76] on div "#Yased Eduardo Delgado Bernal hero . moveUp ( ) hero . moveUp ( ) hero . moveRi…" at bounding box center [283, 111] width 113 height 124
drag, startPoint x: 232, startPoint y: 53, endPoint x: 226, endPoint y: 53, distance: 6.1
click at [226, 53] on div "hero.moveUp() 1 2 3 4 5 6 7 8 9 10 #Yased Eduardo Delgado Bernal hero . moveUp …" at bounding box center [275, 104] width 126 height 110
click at [278, 75] on div "#Yased Eduardo Delgado Bernal hero . moveUp ( ) hero . moveUp ( ) hero . moveRi…" at bounding box center [283, 111] width 113 height 124
paste textarea "#"
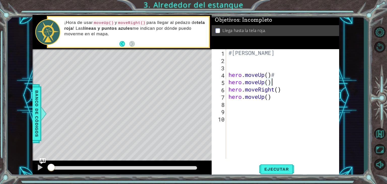
paste textarea "#"
type textarea "hero.moveUp()"
paste textarea "#"
click at [283, 74] on div "#Yased Eduardo Delgado Bernal hero . moveUp ( ) # hero . moveUp ( ) # hero . mo…" at bounding box center [283, 111] width 113 height 124
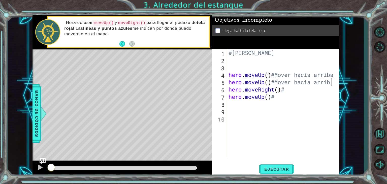
scroll to position [0, 4]
click at [288, 88] on div "#Yased Eduardo Delgado Bernal hero . moveUp ( ) #Mover hacia arriba hero . move…" at bounding box center [283, 111] width 113 height 124
click at [284, 98] on div "#Yased Eduardo Delgado Bernal hero . moveUp ( ) #Mover hacia arriba hero . move…" at bounding box center [283, 111] width 113 height 124
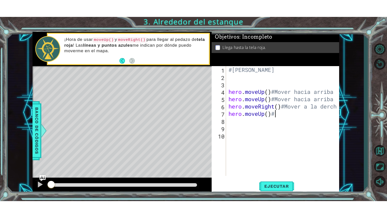
scroll to position [0, 2]
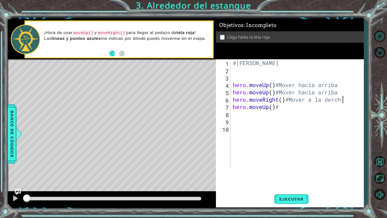
click at [346, 101] on div "#Yased Eduardo Delgado Bernal hero . moveUp ( ) #Mover hacia arriba hero . move…" at bounding box center [298, 121] width 133 height 124
click at [292, 107] on div "#Yased Eduardo Delgado Bernal hero . moveUp ( ) #Mover hacia arriba hero . move…" at bounding box center [298, 121] width 133 height 124
type textarea "hero.moveUp()#Mover hacia arriba"
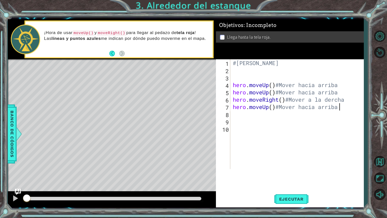
click at [230, 108] on div "hero.moveUp()#Mover hacia arriba 1 2 3 4 5 6 7 8 9 10 #Yased Eduardo Delgado Be…" at bounding box center [289, 114] width 146 height 110
click at [234, 82] on div "#Yased Eduardo Delgado Bernal hero . moveUp ( ) #Mover hacia arriba hero . move…" at bounding box center [298, 121] width 133 height 124
click at [232, 79] on div "#Yased Eduardo Delgado Bernal hero . moveUp ( ) #Mover hacia arriba hero . move…" at bounding box center [298, 121] width 133 height 124
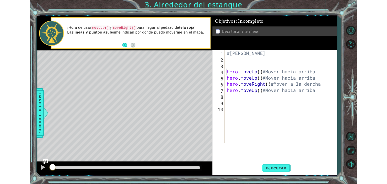
scroll to position [0, 0]
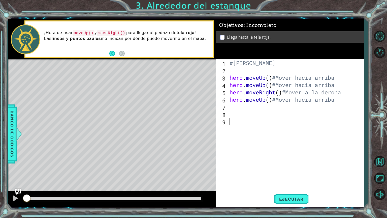
click at [231, 124] on div "#Yased Eduardo Delgado Bernal hero . moveUp ( ) #Mover hacia arriba hero . move…" at bounding box center [296, 132] width 136 height 146
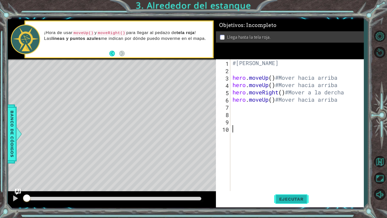
click at [290, 184] on button "Ejecutar" at bounding box center [291, 198] width 35 height 15
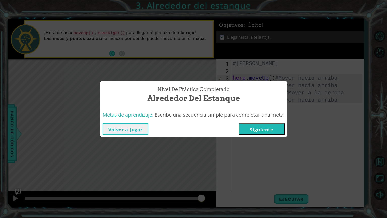
click at [259, 135] on div "Volver a jugar Siguiente" at bounding box center [193, 129] width 187 height 16
click at [260, 131] on button "Siguiente" at bounding box center [262, 128] width 46 height 11
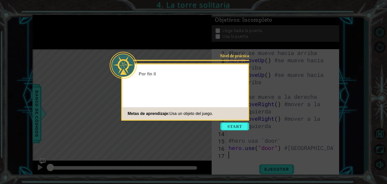
scroll to position [58, 0]
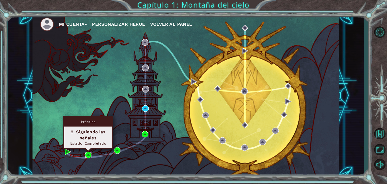
click at [87, 154] on img at bounding box center [88, 155] width 7 height 7
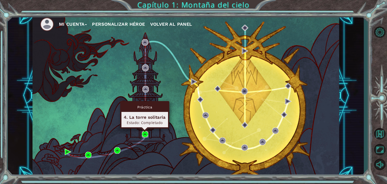
click at [144, 134] on img at bounding box center [145, 134] width 7 height 7
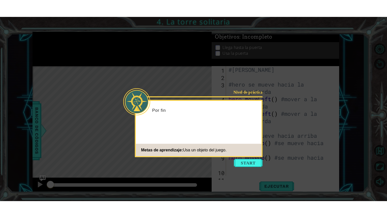
scroll to position [65, 0]
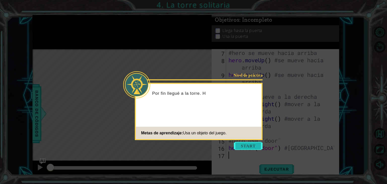
click at [239, 146] on button "Start" at bounding box center [248, 146] width 29 height 8
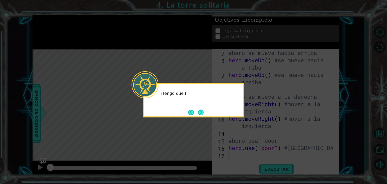
click at [248, 120] on icon at bounding box center [193, 92] width 387 height 184
click at [253, 102] on icon at bounding box center [193, 92] width 387 height 184
click at [222, 98] on p "¡Tengo que llegar a la parte superior de esta escalera! Puedo usar hero" at bounding box center [199, 95] width 79 height 11
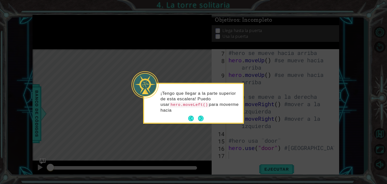
click at [203, 112] on p "¡Tengo que llegar a la parte superior de esta escalera! Puedo usar hero.moveLef…" at bounding box center [199, 101] width 79 height 22
click at [198, 118] on button "Next" at bounding box center [201, 119] width 6 height 6
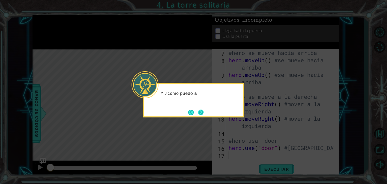
click at [199, 111] on button "Next" at bounding box center [201, 112] width 6 height 6
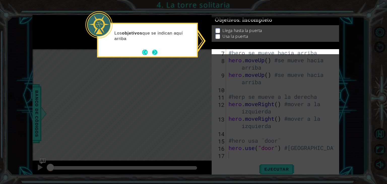
click at [154, 53] on button "Next" at bounding box center [155, 52] width 6 height 6
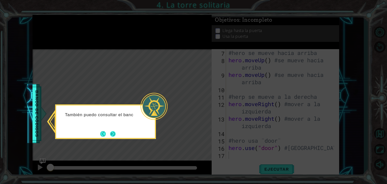
click at [116, 136] on button "Next" at bounding box center [113, 134] width 6 height 6
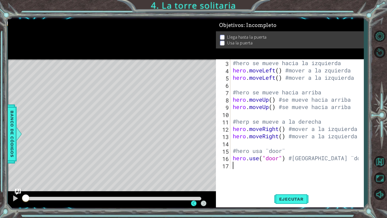
scroll to position [14, 0]
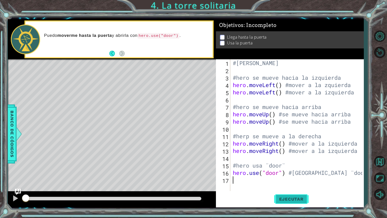
click at [281, 184] on span "Ejecutar" at bounding box center [291, 198] width 35 height 5
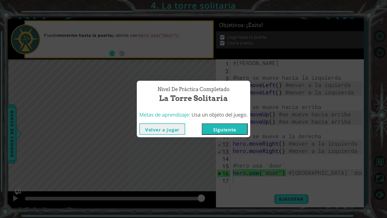
click at [234, 134] on button "Siguiente" at bounding box center [225, 128] width 46 height 11
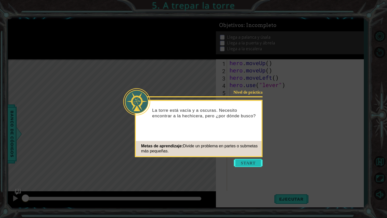
click at [245, 159] on button "Start" at bounding box center [248, 163] width 29 height 8
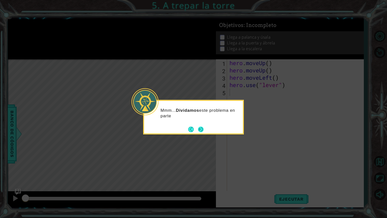
click at [204, 131] on button "Next" at bounding box center [201, 129] width 6 height 6
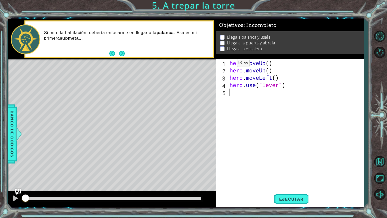
click at [229, 64] on div "hero . moveUp ( ) hero . moveUp ( ) hero . moveLeft ( ) hero . use ( "lever" )" at bounding box center [296, 132] width 136 height 146
type textarea "hero.moveUp()"
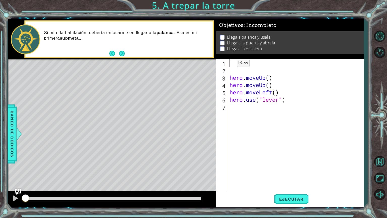
click at [229, 64] on div "hero . moveUp ( ) hero . moveUp ( ) hero . moveLeft ( ) hero . use ( "lever" )" at bounding box center [296, 132] width 136 height 146
paste textarea "#"
type textarea "#[PERSON_NAME]"
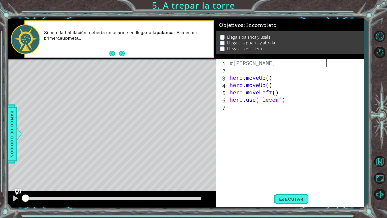
click at [246, 72] on div "#Yased Eduardo Delgado Bernal hero . moveUp ( ) hero . moveUp ( ) hero . moveLe…" at bounding box center [296, 132] width 136 height 146
click at [274, 81] on div "#Yased Eduardo Delgado Bernal hero . moveUp ( ) hero . moveUp ( ) hero . moveLe…" at bounding box center [296, 132] width 136 height 146
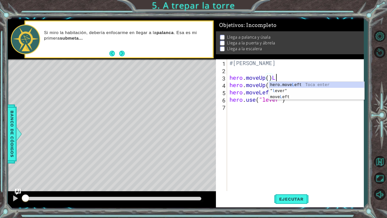
scroll to position [0, 2]
type textarea "hero.moveUp()"
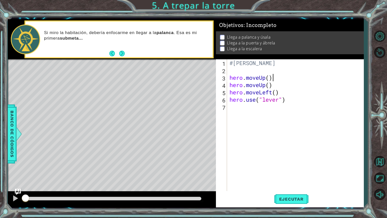
scroll to position [0, 2]
click at [238, 75] on div "#Yased Eduardo Delgado Bernal hero . moveUp ( ) hero . moveUp ( ) hero . moveLe…" at bounding box center [296, 132] width 136 height 146
click at [239, 72] on div "#Yased Eduardo Delgado Bernal hero . moveUp ( ) hero . moveUp ( ) hero . moveLe…" at bounding box center [296, 132] width 136 height 146
paste textarea "#"
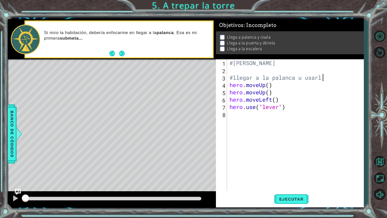
scroll to position [0, 4]
click at [280, 85] on div "#Yased Eduardo Delgado Bernal #llegar a la palanca u usarla hero . moveUp ( ) h…" at bounding box center [296, 132] width 136 height 146
paste textarea "#"
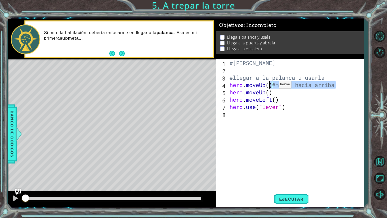
drag, startPoint x: 339, startPoint y: 84, endPoint x: 272, endPoint y: 86, distance: 66.5
click at [272, 86] on div "#Yased Eduardo Delgado Bernal #llegar a la palanca u usarla hero . moveUp ( ) #…" at bounding box center [296, 132] width 136 height 146
click at [278, 93] on div "#Yased Eduardo Delgado Bernal #llegar a la palanca u usarla hero . moveUp ( ) #…" at bounding box center [296, 132] width 136 height 146
paste textarea "#mover hacia arriba"
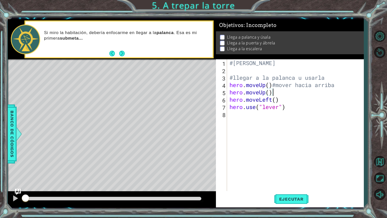
type textarea "hero.moveUp()#mover hacia arriba"
click at [270, 130] on div "#Yased Eduardo Delgado Bernal #llegar a la palanca u usarla hero . moveUp ( ) #…" at bounding box center [296, 132] width 136 height 146
click at [277, 138] on div "#Yased Eduardo Delgado Bernal #llegar a la palanca u usarla hero . moveUp ( ) #…" at bounding box center [296, 132] width 136 height 146
click at [247, 144] on div "#Yased Eduardo Delgado Bernal #llegar a la palanca u usarla hero . moveUp ( ) #…" at bounding box center [296, 132] width 136 height 146
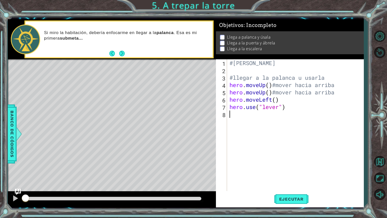
click at [286, 101] on div "#Yased Eduardo Delgado Bernal #llegar a la palanca u usarla hero . moveUp ( ) #…" at bounding box center [296, 132] width 136 height 146
click at [276, 85] on div "#Yased Eduardo Delgado Bernal #llegar a la palanca u usarla hero . moveUp ( ) #…" at bounding box center [296, 132] width 136 height 146
drag, startPoint x: 276, startPoint y: 85, endPoint x: 273, endPoint y: 86, distance: 2.6
click at [273, 86] on div "#Yased Eduardo Delgado Bernal #llegar a la palanca u usarla hero . moveUp ( ) #…" at bounding box center [296, 132] width 136 height 146
click at [281, 98] on div "#Yased Eduardo Delgado Bernal #llegar a la palanca u usarla hero . moveUp ( ) #…" at bounding box center [296, 132] width 136 height 146
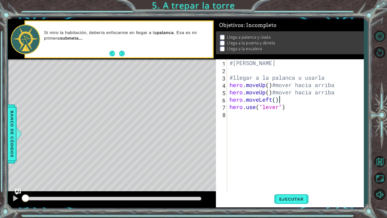
paste textarea "#"
click at [289, 107] on div "#Yased Eduardo Delgado Bernal #llegar a la palanca u usarla hero . moveUp ( ) #…" at bounding box center [296, 132] width 136 height 146
paste textarea "#"
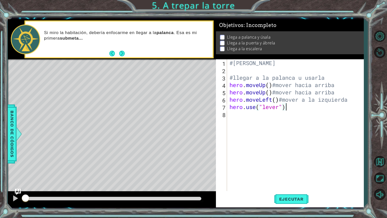
paste textarea "#"
type textarea "hero.use("lever")#usar ¨lever¨"
click at [236, 114] on div "#Yased Eduardo Delgado Bernal #llegar a la palanca u usarla hero . moveUp ( ) #…" at bounding box center [296, 132] width 136 height 146
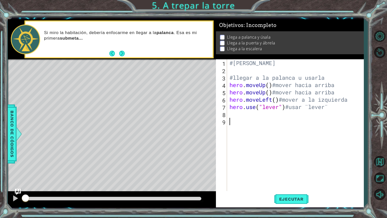
paste textarea "#"
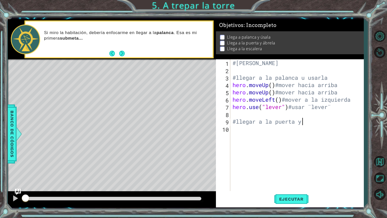
scroll to position [0, 3]
type textarea "#llegar a la puerta y abrirla"
click at [241, 133] on div "#Yased Eduardo Delgado Bernal #llegar a la palanca u usarla hero . moveUp ( ) #…" at bounding box center [297, 132] width 133 height 146
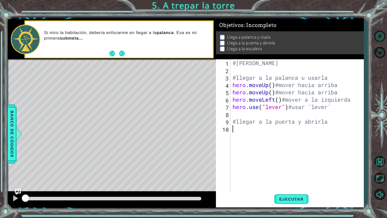
type textarea "h"
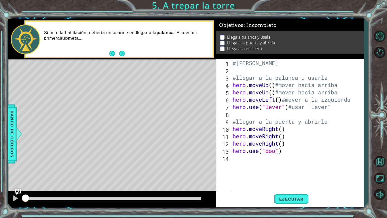
scroll to position [0, 2]
click at [291, 130] on div "#Yased Eduardo Delgado Bernal #llegar a la palanca u usarla hero . moveUp ( ) #…" at bounding box center [297, 132] width 133 height 146
click at [298, 129] on div "#Yased Eduardo Delgado Bernal #llegar a la palanca u usarla hero . moveUp ( ) #…" at bounding box center [297, 132] width 133 height 146
paste textarea "#"
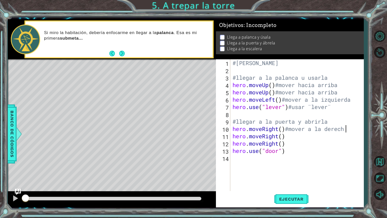
type textarea "hero.moveRight()#mover a la derecha"
click at [297, 137] on div "#Yased Eduardo Delgado Bernal #llegar a la palanca u usarla hero . moveUp ( ) #…" at bounding box center [297, 132] width 133 height 146
paste textarea "#"
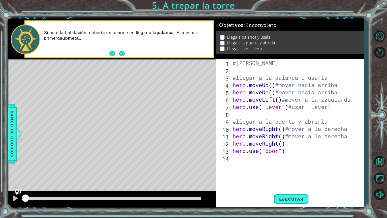
paste textarea "#"
click at [295, 151] on div "#Yased Eduardo Delgado Bernal #llegar a la palanca u usarla hero . moveUp ( ) #…" at bounding box center [297, 132] width 133 height 146
paste textarea "#"
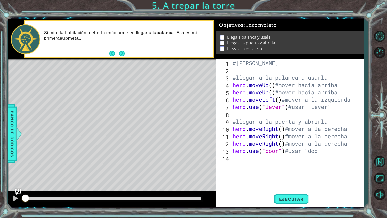
scroll to position [0, 4]
type textarea "hero.use("door")#usar ¨door¨"
click at [251, 174] on div "#Yased Eduardo Delgado Bernal #llegar a la palanca u usarla hero . moveUp ( ) #…" at bounding box center [297, 132] width 133 height 146
paste textarea "#"
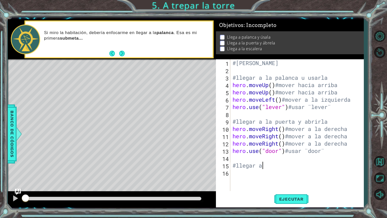
scroll to position [0, 1]
type textarea "#llegar a la escalera"
type textarea "h"
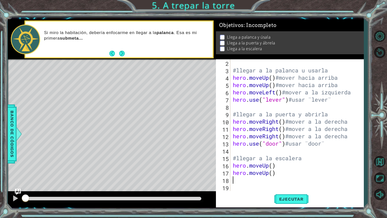
scroll to position [7, 0]
type textarea "h"
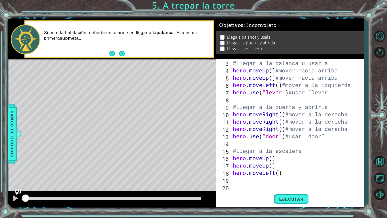
scroll to position [14, 0]
drag, startPoint x: 288, startPoint y: 70, endPoint x: 341, endPoint y: 71, distance: 52.9
click at [341, 71] on div "#llegar a la palanca u usarla hero . moveUp ( ) #mover hacia arriba hero . move…" at bounding box center [296, 132] width 129 height 146
click at [280, 159] on div "#llegar a la palanca u usarla hero . moveUp ( ) #mover hacia arriba hero . move…" at bounding box center [296, 132] width 129 height 146
paste textarea "#mover hacia arriba"
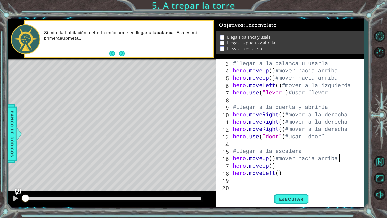
click at [290, 165] on div "#llegar a la palanca u usarla hero . moveUp ( ) #mover hacia arriba hero . move…" at bounding box center [296, 132] width 129 height 146
paste textarea "#mover hacia arriba"
click at [289, 171] on div "#llegar a la palanca u usarla hero . moveUp ( ) #mover hacia arriba hero . move…" at bounding box center [296, 132] width 129 height 146
paste textarea "#mover hacia arriba"
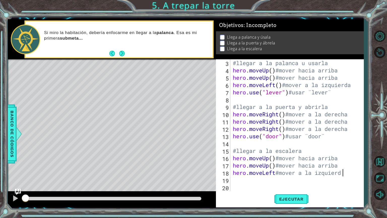
scroll to position [0, 5]
type textarea "hero.moveLeft#mover a la izquierda"
click at [239, 184] on div "#llegar a la palanca u usarla hero . moveUp ( ) #mover hacia arriba hero . move…" at bounding box center [296, 132] width 129 height 146
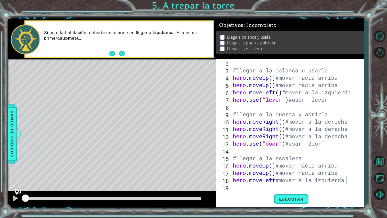
scroll to position [7, 0]
click at [297, 184] on span "Ejecutar" at bounding box center [291, 198] width 35 height 5
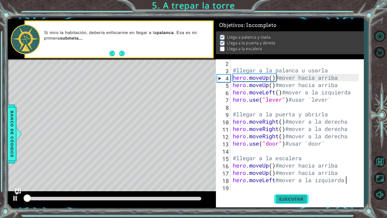
scroll to position [1, 0]
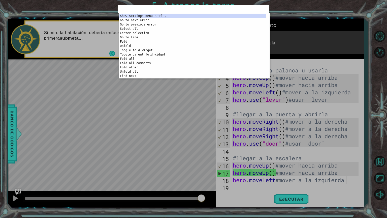
click at [226, 134] on div "1 ההההההההההההההההההההההההההההההההההההההההההההההההההההההההההההההההההההההההההההה…" at bounding box center [193, 109] width 387 height 218
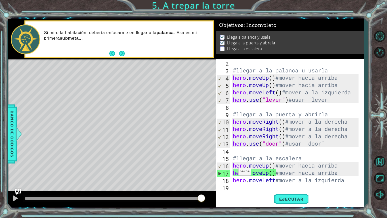
click at [234, 173] on div "#llegar a la palanca u usarla hero . moveUp ( ) #mover hacia arriba hero . move…" at bounding box center [296, 132] width 129 height 146
click at [291, 184] on span "Ejecutar" at bounding box center [291, 198] width 35 height 5
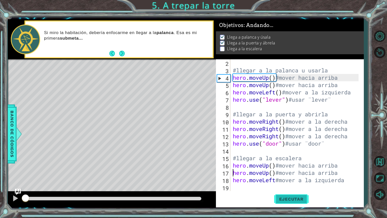
scroll to position [0, 0]
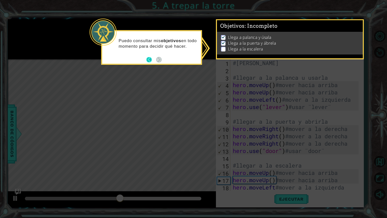
click at [154, 60] on button "Back" at bounding box center [151, 60] width 10 height 6
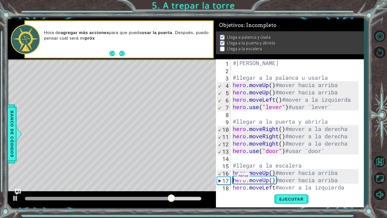
click at [233, 177] on div "#Yased Eduardo Delgado Bernal #llegar a la palanca u usarla hero . moveUp ( ) #…" at bounding box center [296, 132] width 129 height 146
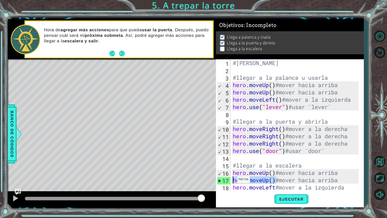
drag, startPoint x: 276, startPoint y: 180, endPoint x: 232, endPoint y: 180, distance: 44.1
click at [232, 180] on div "#Yased Eduardo Delgado Bernal #llegar a la palanca u usarla hero . moveUp ( ) #…" at bounding box center [296, 132] width 129 height 146
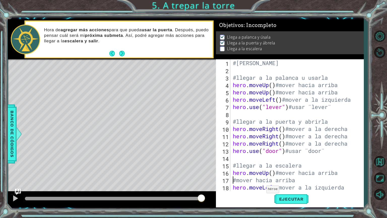
paste textarea "#mover hacia arriba"
click at [278, 167] on div "#Yased Eduardo Delgado Bernal #llegar a la palanca u usarla hero . moveUp ( ) #…" at bounding box center [296, 132] width 129 height 146
click at [289, 184] on button "Ejecutar" at bounding box center [291, 198] width 35 height 15
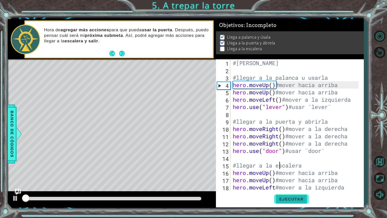
scroll to position [1, 0]
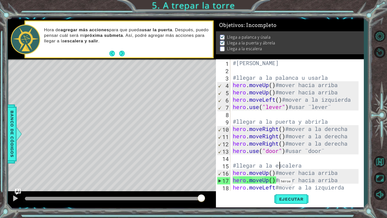
click at [275, 182] on div "#Yased Eduardo Delgado Bernal #llegar a la palanca u usarla hero . moveUp ( ) #…" at bounding box center [296, 132] width 129 height 146
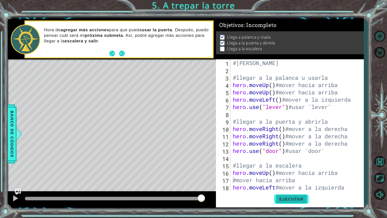
click at [301, 184] on span "Ejecutar" at bounding box center [291, 198] width 35 height 5
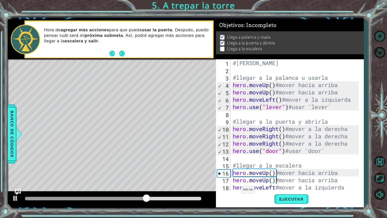
click at [237, 184] on div "#Yased Eduardo Delgado Bernal #llegar a la palanca u usarla hero . moveUp ( ) #…" at bounding box center [296, 132] width 129 height 146
click at [290, 184] on span "Ejecutar" at bounding box center [291, 198] width 35 height 5
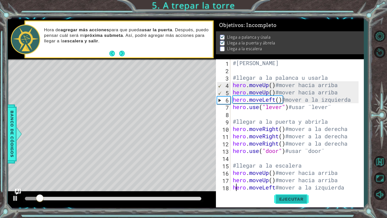
click at [286, 184] on span "Ejecutar" at bounding box center [291, 198] width 35 height 5
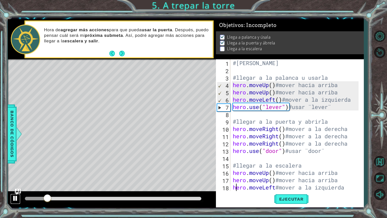
click at [16, 184] on div at bounding box center [15, 198] width 7 height 7
click at [243, 184] on div "Ejecutar" at bounding box center [291, 198] width 148 height 15
click at [347, 184] on div "#Yased Eduardo Delgado Bernal #llegar a la palanca u usarla hero . moveUp ( ) #…" at bounding box center [296, 132] width 129 height 146
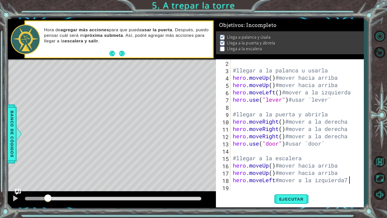
type textarea "hero.moveLeft#mover a la izquierda"
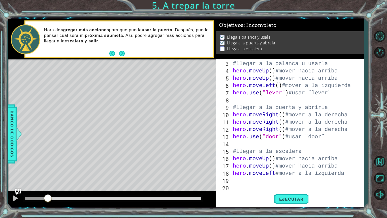
scroll to position [14, 0]
type textarea "h"
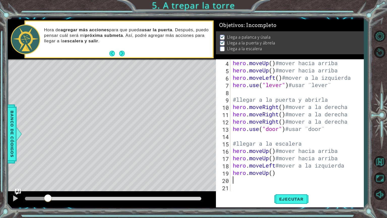
scroll to position [22, 0]
type textarea "h"
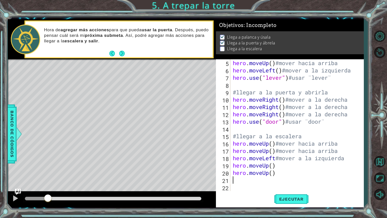
scroll to position [29, 0]
type textarea "h"
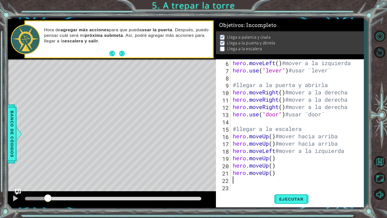
scroll to position [36, 0]
click at [299, 184] on span "Ejecutar" at bounding box center [291, 198] width 35 height 5
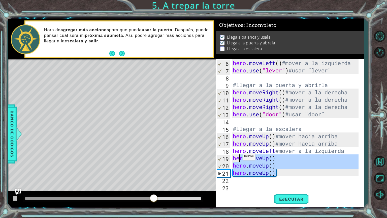
drag, startPoint x: 282, startPoint y: 175, endPoint x: 239, endPoint y: 158, distance: 47.1
click at [239, 158] on div "hero . moveLeft ( ) #mover a la izquierda hero . use ( "lever" ) #usar ¨lever¨ …" at bounding box center [296, 132] width 129 height 146
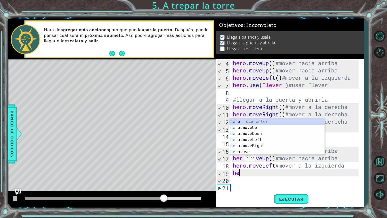
type textarea "h"
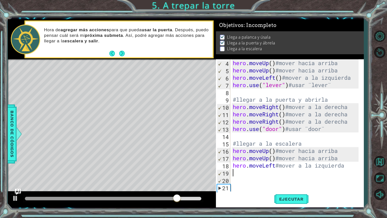
click at [247, 184] on div "hero . moveUp ( ) #mover hacia arriba hero . moveUp ( ) #mover hacia arriba her…" at bounding box center [296, 132] width 129 height 146
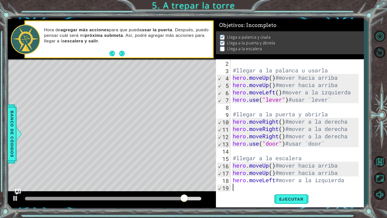
type textarea "hero.moveLeft#mover a la izquierda"
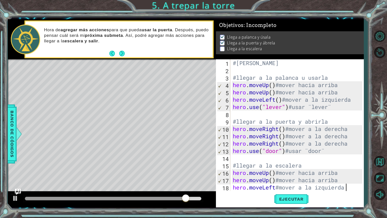
scroll to position [7, 0]
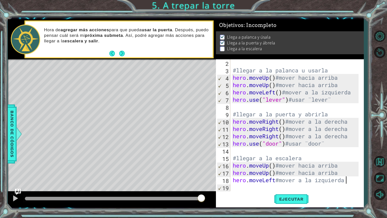
click at [246, 184] on div "#llegar a la palanca u usarla hero . moveUp ( ) #mover hacia arriba hero . move…" at bounding box center [296, 132] width 129 height 146
type textarea "h"
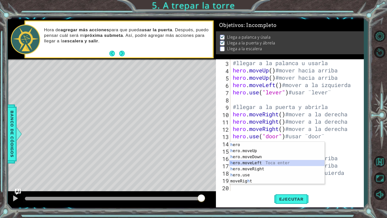
scroll to position [22, 0]
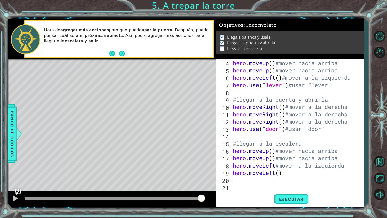
type textarea "h"
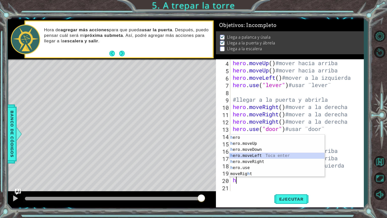
scroll to position [29, 0]
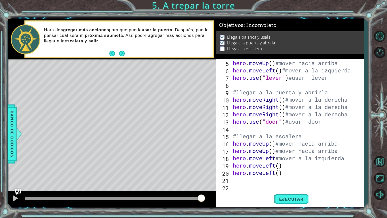
click at [289, 163] on div "hero . moveUp ( ) #mover hacia arriba hero . moveLeft ( ) #mover a la izquierda…" at bounding box center [296, 132] width 129 height 146
paste textarea "#mover hacia arriba"
click at [294, 175] on div "hero . moveUp ( ) #mover hacia arriba hero . moveLeft ( ) #mover a la izquierda…" at bounding box center [296, 132] width 129 height 146
paste textarea "#mover hacia arriba"
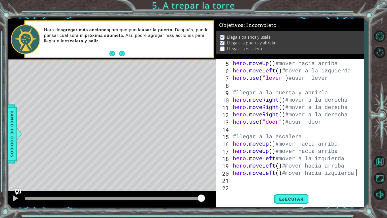
click at [350, 164] on div "hero . moveUp ( ) #mover hacia arriba hero . moveLeft ( ) #mover a la izquierda…" at bounding box center [296, 132] width 129 height 146
click at [303, 166] on div "hero . moveUp ( ) #mover hacia arriba hero . moveLeft ( ) #mover a la izquierda…" at bounding box center [296, 132] width 129 height 146
type textarea "hero.moveLeft()#movera hacia izquierda"
click at [283, 184] on button "Ejecutar" at bounding box center [291, 198] width 35 height 15
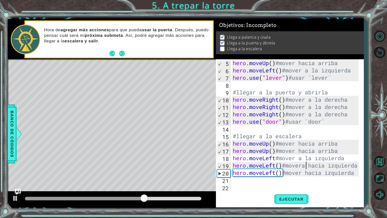
click at [242, 178] on div "hero . moveUp ( ) #mover hacia arriba hero . moveLeft ( ) #mover a la izquierda…" at bounding box center [296, 132] width 129 height 146
type textarea "h"
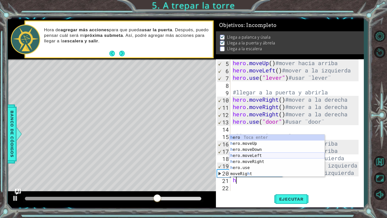
click at [257, 153] on div "h ero Toca enter h ero.moveUp Toca enter h ero.moveDown Toca enter h ero.moveLe…" at bounding box center [276, 161] width 95 height 54
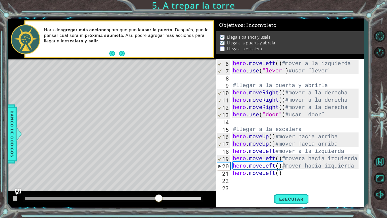
scroll to position [36, 0]
click at [295, 184] on button "Ejecutar" at bounding box center [291, 198] width 35 height 15
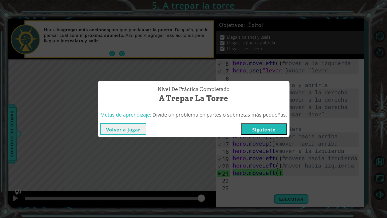
click at [254, 129] on button "Siguiente" at bounding box center [264, 128] width 46 height 11
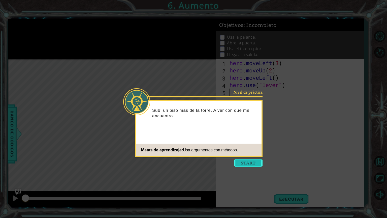
click at [248, 164] on button "Start" at bounding box center [248, 163] width 29 height 8
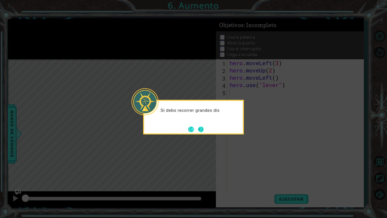
click at [204, 130] on button "Next" at bounding box center [201, 129] width 6 height 6
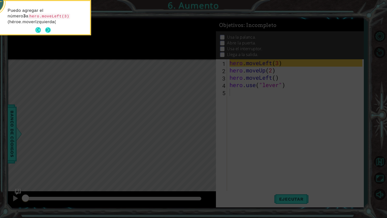
click at [49, 28] on button "Next" at bounding box center [48, 30] width 6 height 6
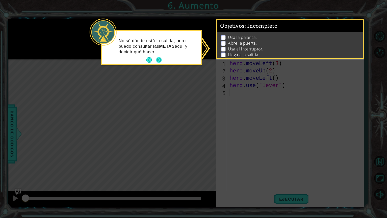
click at [157, 62] on button "Next" at bounding box center [159, 60] width 6 height 6
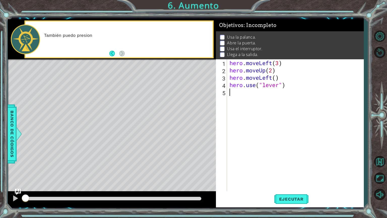
click at [237, 59] on div "hero . moveLeft ( 3 ) hero . moveUp ( 2 ) hero . moveLeft ( ) hero . use ( "lev…" at bounding box center [296, 132] width 136 height 146
type textarea "hero.moveLeft(3)"
click at [230, 61] on div "hero . moveLeft ( 3 ) hero . moveUp ( 2 ) hero . moveLeft ( ) hero . use ( "lev…" at bounding box center [296, 132] width 136 height 146
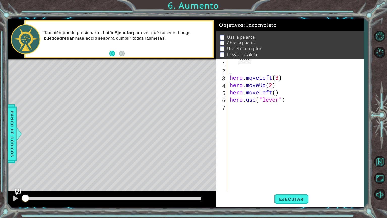
click at [230, 61] on div "hero . moveLeft ( 3 ) hero . moveUp ( 2 ) hero . moveLeft ( ) hero . use ( "lev…" at bounding box center [296, 132] width 136 height 146
paste textarea "#mover hacia arriba"
click at [230, 61] on div "#mover hacia arriba hero . moveLeft ( 3 ) hero . moveUp ( 2 ) hero . moveLeft (…" at bounding box center [296, 132] width 136 height 146
click at [275, 79] on div "#Yased Eduardo Delgado Bernal hero . moveLeft ( ) hero . moveUp ( 2 ) hero . mo…" at bounding box center [296, 132] width 136 height 146
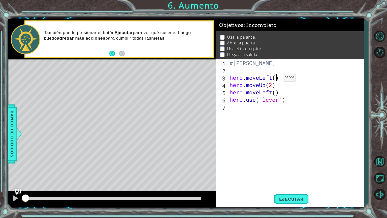
scroll to position [0, 2]
type textarea "hero.moveLeft(3)"
click at [242, 71] on div "#Yased Eduardo Delgado Bernal hero . moveLeft ( 3 ) hero . moveUp ( 2 ) hero . …" at bounding box center [296, 132] width 136 height 146
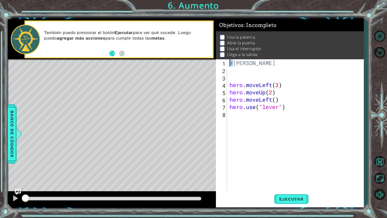
drag, startPoint x: 233, startPoint y: 64, endPoint x: 229, endPoint y: 62, distance: 4.3
click at [229, 62] on div "#Yased Eduardo Delgado Bernal hero . moveLeft ( 3 ) hero . moveUp ( 2 ) hero . …" at bounding box center [296, 132] width 136 height 146
paste textarea "mover hacia arriba"
drag, startPoint x: 233, startPoint y: 65, endPoint x: 230, endPoint y: 64, distance: 3.0
click at [230, 64] on div "#Yased Eduardo Delgado Bernal hero . moveLeft ( 3 ) hero . moveUp ( 2 ) hero . …" at bounding box center [296, 132] width 136 height 146
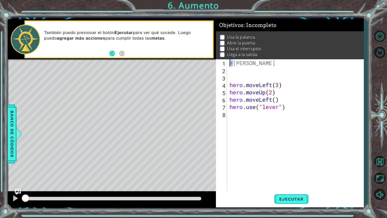
type textarea "#Yased Eduardo Delgado Bernal"
click at [230, 64] on div "#Yased Eduardo Delgado Bernal hero . moveLeft ( 3 ) hero . moveUp ( 2 ) hero . …" at bounding box center [295, 124] width 134 height 131
drag, startPoint x: 232, startPoint y: 64, endPoint x: 229, endPoint y: 63, distance: 3.1
click at [229, 63] on div "#Yased Eduardo Delgado Bernal hero . moveLeft ( 3 ) hero . moveUp ( 2 ) hero . …" at bounding box center [296, 132] width 136 height 146
click at [229, 72] on div "#Yased Eduardo Delgado Bernal hero . moveLeft ( 3 ) hero . moveUp ( 2 ) hero . …" at bounding box center [296, 132] width 136 height 146
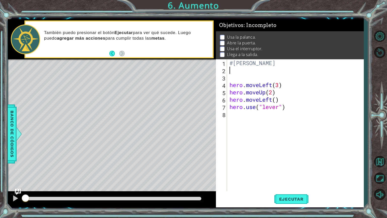
click at [230, 78] on div "#Yased Eduardo Delgado Bernal hero . moveLeft ( 3 ) hero . moveUp ( 2 ) hero . …" at bounding box center [296, 132] width 136 height 146
paste textarea "#"
click at [284, 81] on div "#Yased Eduardo Delgado Bernal #Usar la palanca hero . moveLeft ( 3 ) hero . mov…" at bounding box center [296, 132] width 136 height 146
click at [284, 85] on div "#Yased Eduardo Delgado Bernal #Usar la palanca hero . moveLeft ( 3 ) hero . mov…" at bounding box center [296, 132] width 136 height 146
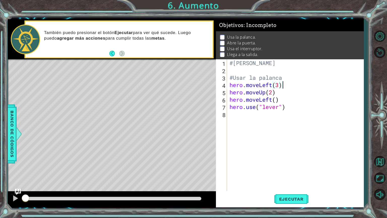
paste textarea "#"
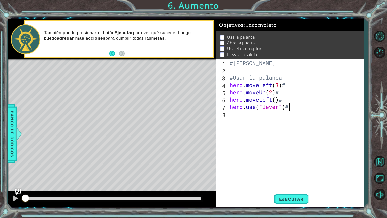
click at [296, 83] on div "#Yased Eduardo Delgado Bernal #Usar la palanca hero . moveLeft ( 3 ) # hero . m…" at bounding box center [296, 132] width 136 height 146
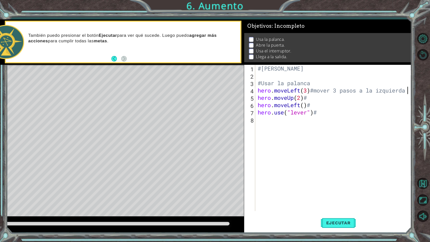
scroll to position [0, 6]
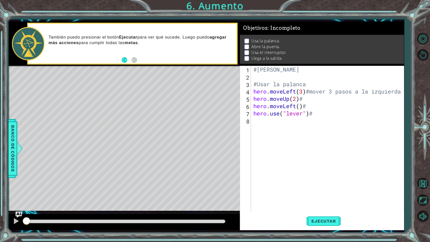
click at [320, 96] on div "#Yased Eduardo Delgado Bernal #Usar la palanca hero . moveLeft ( 3 ) #mover 3 p…" at bounding box center [328, 146] width 153 height 161
click at [328, 103] on div "#Yased Eduardo Delgado Bernal #Usar la palanca hero . moveLeft ( 3 ) #mover 3 p…" at bounding box center [328, 146] width 153 height 161
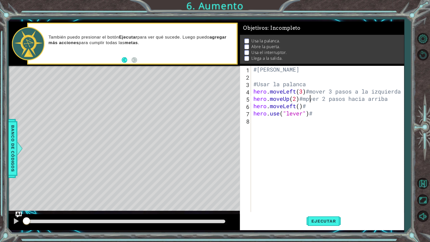
click at [311, 101] on div "#Yased Eduardo Delgado Bernal #Usar la palanca hero . moveLeft ( 3 ) #mover 3 p…" at bounding box center [328, 146] width 153 height 161
click at [314, 106] on div "#Yased Eduardo Delgado Bernal #Usar la palanca hero . moveLeft ( 3 ) #mover 3 p…" at bounding box center [328, 146] width 153 height 161
click at [316, 112] on div "#Yased Eduardo Delgado Bernal #Usar la palanca hero . moveLeft ( 3 ) #mover 3 p…" at bounding box center [328, 146] width 153 height 161
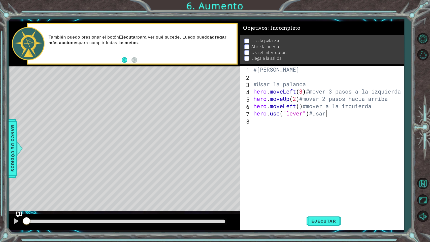
scroll to position [0, 3]
type textarea "hero.use("lever")#usar¨"
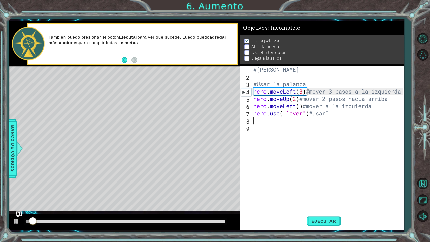
scroll to position [0, 0]
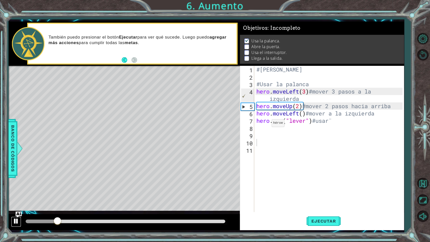
click at [20, 184] on button at bounding box center [16, 221] width 10 height 10
click at [268, 112] on div "#Yased Eduardo Delgado Bernal #Usar la palanca hero . moveLeft ( 3 ) #mover 3 p…" at bounding box center [330, 146] width 150 height 161
click at [15, 184] on div at bounding box center [16, 221] width 7 height 7
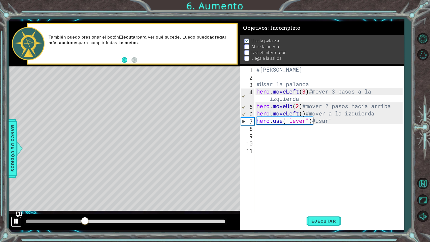
click at [16, 184] on div at bounding box center [16, 221] width 7 height 7
click at [79, 184] on div at bounding box center [126, 221] width 204 height 7
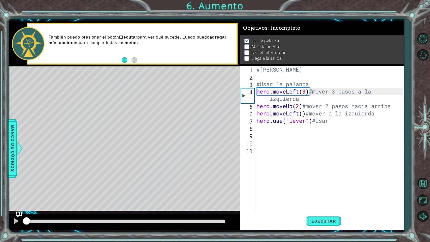
drag, startPoint x: 86, startPoint y: 222, endPoint x: 9, endPoint y: 220, distance: 77.1
click at [9, 184] on div at bounding box center [124, 222] width 231 height 16
click at [366, 115] on div "#Yased Eduardo Delgado Bernal #Usar la palanca hero . moveLeft ( 3 ) #mover 3 p…" at bounding box center [330, 146] width 150 height 161
click at [269, 84] on div "#Yased Eduardo Delgado Bernal #Usar la palanca hero . moveLeft ( 3 ) #mover 3 p…" at bounding box center [330, 146] width 150 height 161
click at [247, 96] on div "4" at bounding box center [247, 95] width 13 height 15
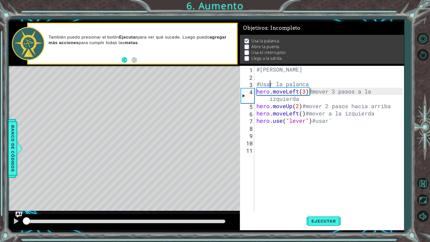
type textarea "hero.moveUp(2)#mover 2 pasos hacia arriba"
click at [247, 96] on div "4" at bounding box center [247, 95] width 13 height 15
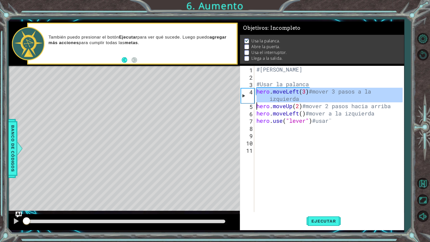
click at [247, 96] on div "4" at bounding box center [247, 95] width 13 height 15
type textarea "hero.moveUp(2)#mover 2 pasos hacia arriba"
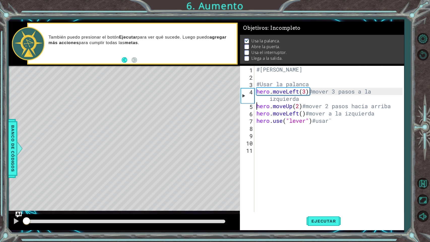
click at [284, 109] on div "#Yased Eduardo Delgado Bernal #Usar la palanca hero . moveLeft ( 3 ) #mover 3 p…" at bounding box center [330, 146] width 150 height 161
click at [339, 126] on div "#Yased Eduardo Delgado Bernal #Usar la palanca hero . moveLeft ( 3 ) #mover 3 p…" at bounding box center [330, 146] width 150 height 161
click at [339, 124] on div "#Yased Eduardo Delgado Bernal #Usar la palanca hero . moveLeft ( 3 ) #mover 3 p…" at bounding box center [330, 146] width 150 height 161
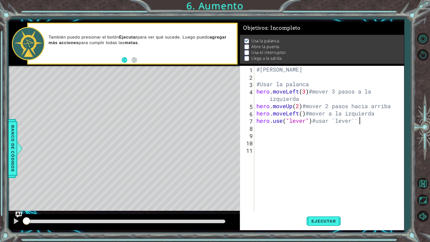
scroll to position [0, 4]
click at [266, 100] on div "#Yased Eduardo Delgado Bernal #Usar la palanca hero . moveLeft ( 3 ) #mover 3 p…" at bounding box center [330, 146] width 150 height 161
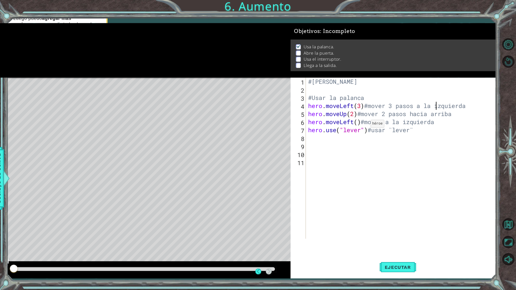
scroll to position [0, 5]
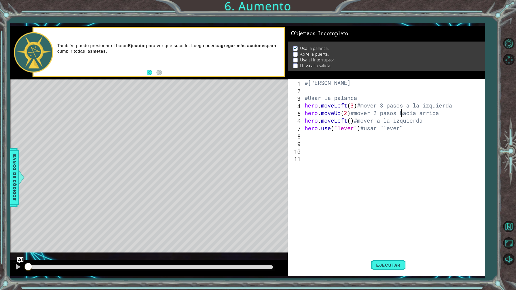
click at [387, 115] on div "#Yased Eduardo Delgado Bernal #Usar la palanca hero . moveLeft ( 3 ) #mover 3 p…" at bounding box center [394, 177] width 182 height 196
type textarea "hero.moveUp(2)#mover 2 pasos hacia arriba"
click at [387, 134] on div "#Yased Eduardo Delgado Bernal #Usar la palanca hero . moveLeft ( 3 ) #mover 3 p…" at bounding box center [394, 177] width 182 height 196
paste textarea "#"
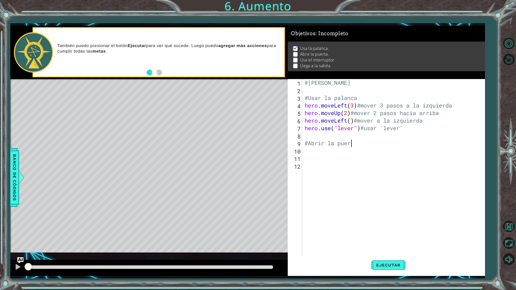
scroll to position [0, 2]
type textarea "#Abrir la puerta"
type textarea "hero.moveLeft(1)"
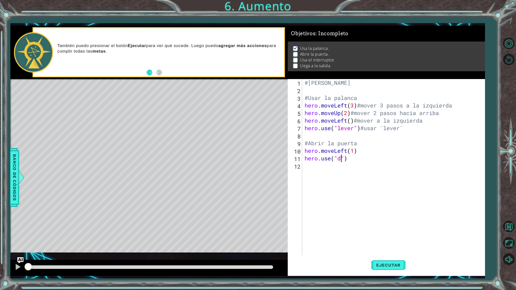
scroll to position [0, 2]
click at [363, 152] on div "#Yased Eduardo Delgado Bernal #Usar la palanca hero . moveLeft ( 3 ) #mover 3 p…" at bounding box center [394, 177] width 182 height 196
click at [355, 151] on div "#Yased Eduardo Delgado Bernal #Usar la palanca hero . moveLeft ( 3 ) #mover 3 p…" at bounding box center [394, 177] width 182 height 196
click at [366, 152] on div "#Yased Eduardo Delgado Bernal #Usar la palanca hero . moveLeft ( 3 ) #mover 3 p…" at bounding box center [394, 177] width 182 height 196
paste textarea "#"
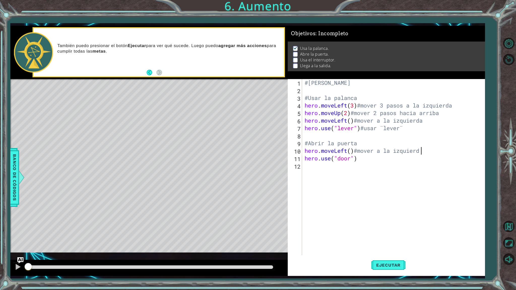
scroll to position [0, 5]
click at [367, 157] on div "#Yased Eduardo Delgado Bernal #Usar la palanca hero . moveLeft ( 3 ) #mover 3 p…" at bounding box center [394, 177] width 182 height 196
paste textarea "#"
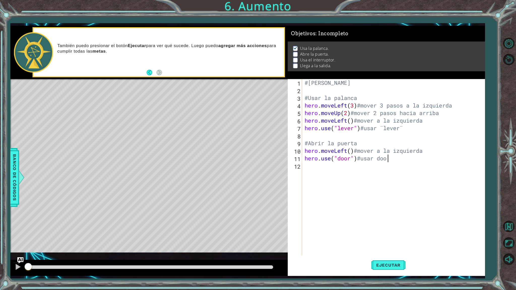
type textarea "hero.use("door")#usar door"
click at [329, 166] on div "#Yased Eduardo Delgado Bernal #Usar la palanca hero . moveLeft ( 3 ) #mover 3 p…" at bounding box center [394, 177] width 182 height 196
paste textarea "#"
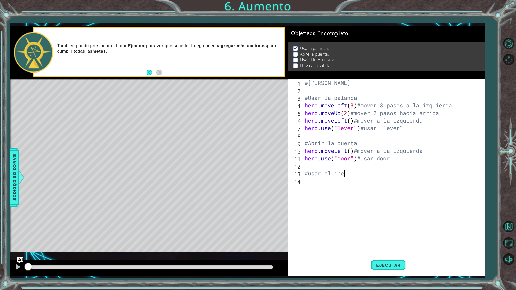
scroll to position [0, 2]
type textarea "#usar el interruptor"
click at [319, 181] on div "#Yased Eduardo Delgado Bernal #Usar la palanca hero . moveLeft ( 3 ) #mover 3 p…" at bounding box center [394, 177] width 182 height 196
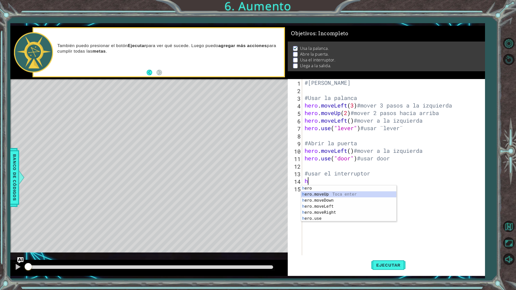
type textarea "hero.moveUp(1)"
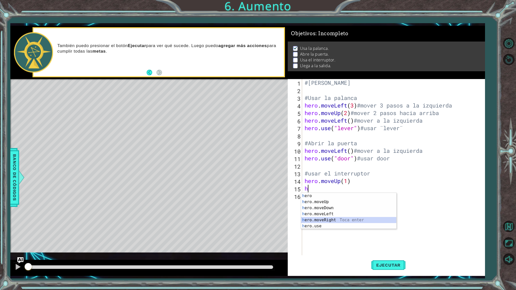
type textarea "hero.moveRight(1)"
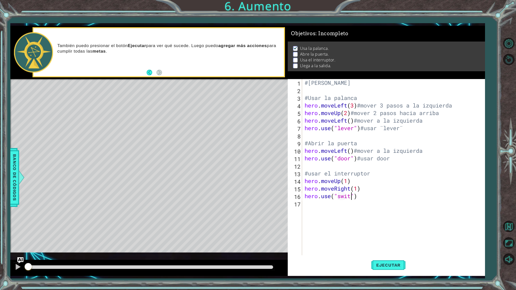
scroll to position [0, 2]
click at [358, 184] on div "#Yased Eduardo Delgado Bernal #Usar la palanca hero . moveLeft ( 3 ) #mover 3 p…" at bounding box center [394, 177] width 182 height 196
click at [365, 180] on div "#Yased Eduardo Delgado Bernal #Usar la palanca hero . moveLeft ( 3 ) #mover 3 p…" at bounding box center [394, 177] width 182 height 196
paste textarea "#"
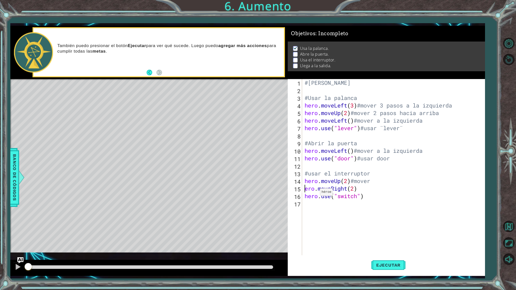
scroll to position [0, 0]
click at [383, 182] on div "#Yased Eduardo Delgado Bernal #Usar la palanca hero . moveLeft ( 3 ) #mover 3 p…" at bounding box center [394, 177] width 182 height 196
click at [375, 184] on div "#Yased Eduardo Delgado Bernal #Usar la palanca hero . moveLeft ( 3 ) #mover 3 p…" at bounding box center [394, 177] width 182 height 196
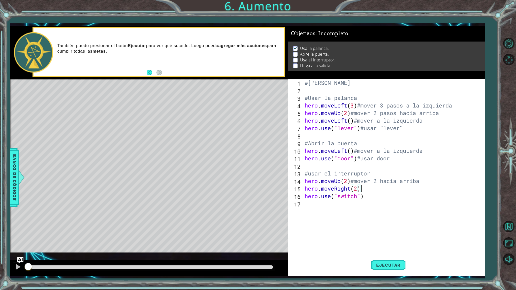
paste textarea "#"
click at [385, 184] on div "#Yased Eduardo Delgado Bernal #Usar la palanca hero . moveLeft ( 3 ) #mover 3 p…" at bounding box center [394, 177] width 182 height 196
paste textarea "#"
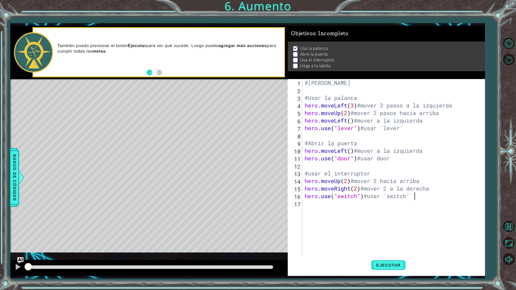
scroll to position [0, 5]
type textarea "hero.use("switch")#usar ¨switch¨"
click at [364, 184] on div "#Yased Eduardo Delgado Bernal #Usar la palanca hero . moveLeft ( 3 ) #mover 3 p…" at bounding box center [394, 177] width 182 height 196
paste textarea "#"
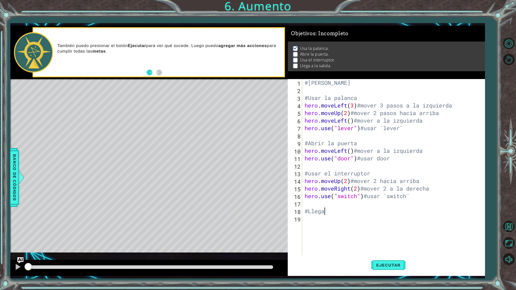
scroll to position [0, 1]
type textarea "#Llegar a la salida"
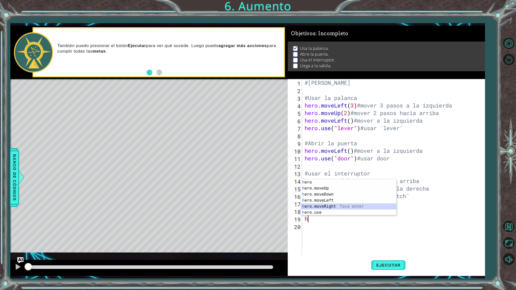
type textarea "hero.moveRight(1)"
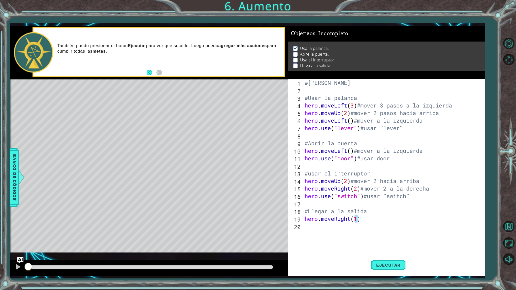
click at [363, 184] on div "#Yased Eduardo Delgado Bernal #Usar la palanca hero . moveLeft ( 3 ) #mover 3 p…" at bounding box center [394, 177] width 182 height 196
click at [368, 184] on div "#Yased Eduardo Delgado Bernal #Usar la palanca hero . moveLeft ( 3 ) #mover 3 p…" at bounding box center [394, 177] width 182 height 196
click at [363, 184] on div "#Yased Eduardo Delgado Bernal #Usar la palanca hero . moveLeft ( 3 ) #mover 3 p…" at bounding box center [394, 177] width 182 height 196
paste textarea "#"
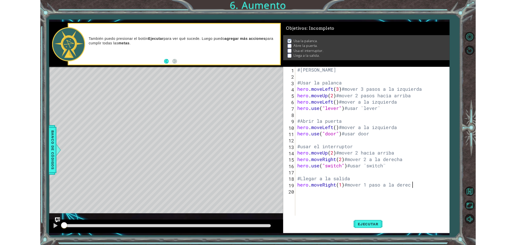
scroll to position [0, 6]
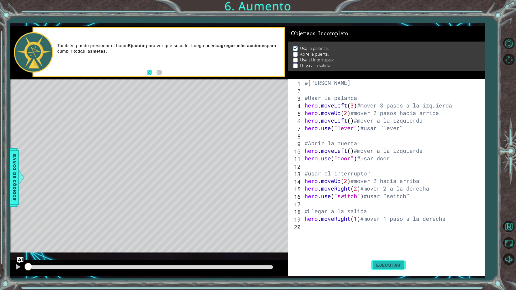
type textarea "hero.moveRight(1)#mover 1 paso a la derecha"
click at [387, 184] on button "Ejecutar" at bounding box center [388, 265] width 35 height 20
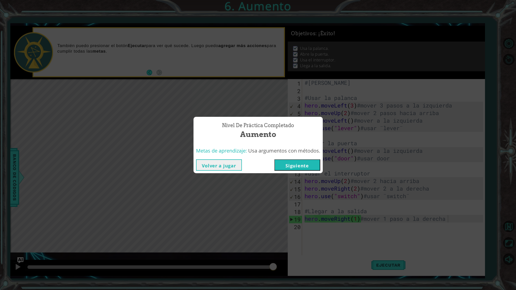
click at [301, 167] on button "Siguiente" at bounding box center [297, 164] width 46 height 11
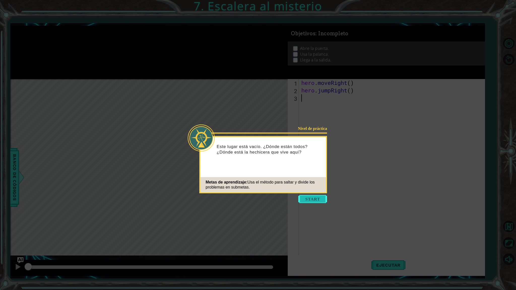
click at [318, 184] on button "Start" at bounding box center [312, 199] width 29 height 8
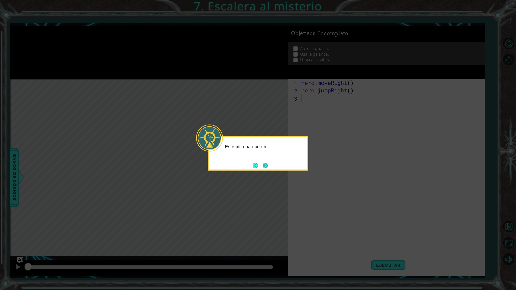
click at [264, 166] on button "Next" at bounding box center [265, 166] width 6 height 6
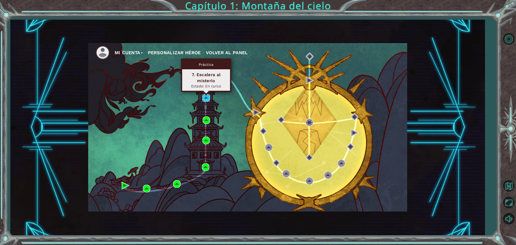
click at [207, 96] on img at bounding box center [206, 98] width 8 height 8
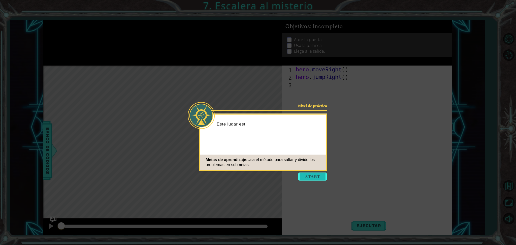
click at [313, 173] on button "Start" at bounding box center [312, 177] width 29 height 8
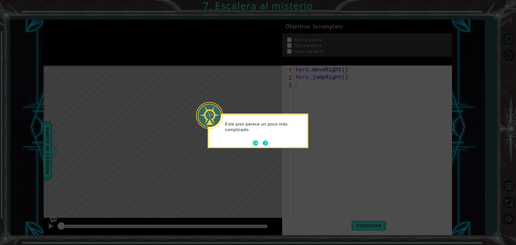
click at [264, 141] on button "Next" at bounding box center [265, 143] width 6 height 6
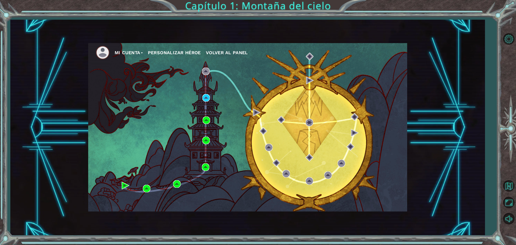
click at [262, 50] on ul "Mi Cuenta Personalizar héroe Volver al panel" at bounding box center [251, 53] width 311 height 14
click at [127, 50] on button "Mi Cuenta" at bounding box center [129, 53] width 28 height 8
click at [141, 70] on button "Cerrar sesión" at bounding box center [133, 71] width 30 height 6
